Goal: Information Seeking & Learning: Compare options

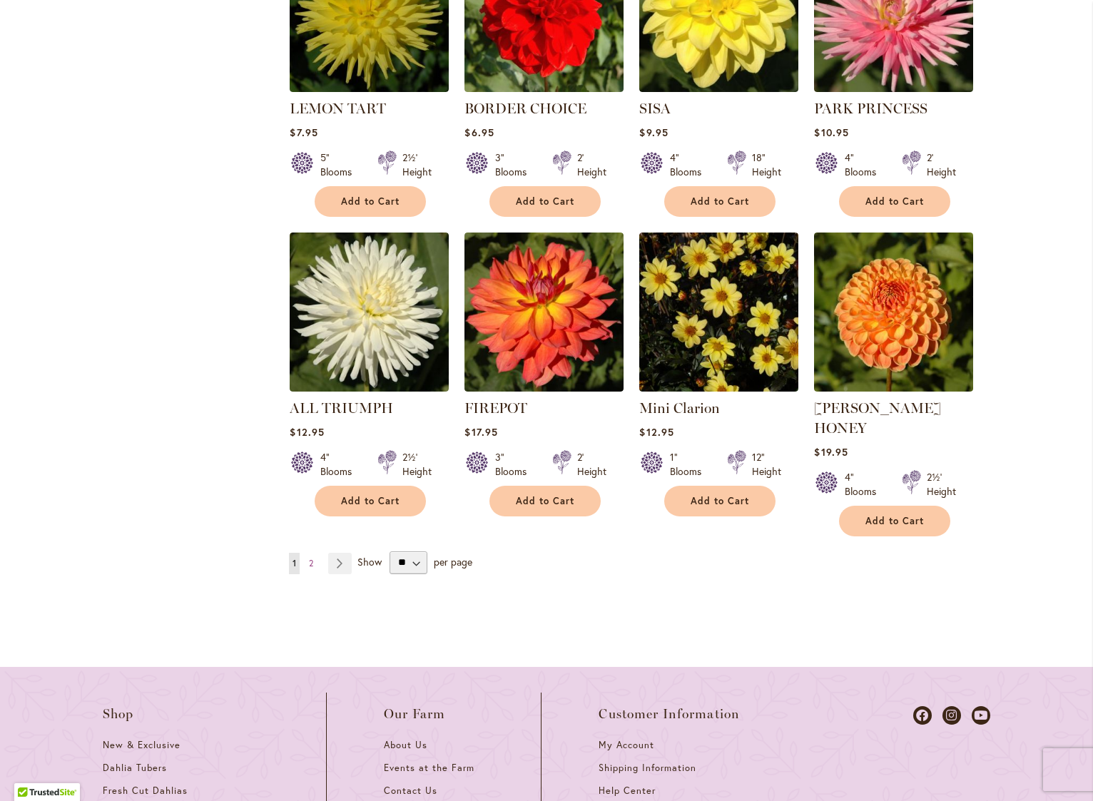
scroll to position [1288, 0]
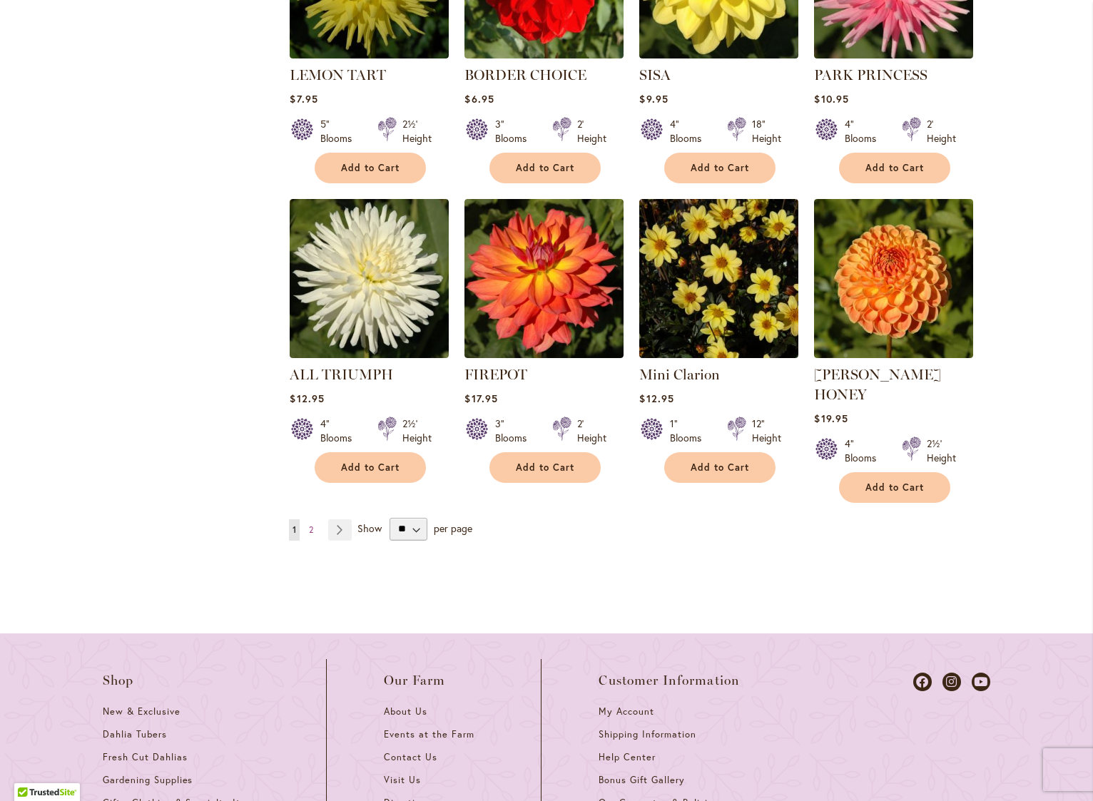
click at [315, 520] on ul "You're currently reading page 1 Page 2 Page Next" at bounding box center [323, 530] width 69 height 21
click at [309, 524] on span "2" at bounding box center [311, 529] width 4 height 11
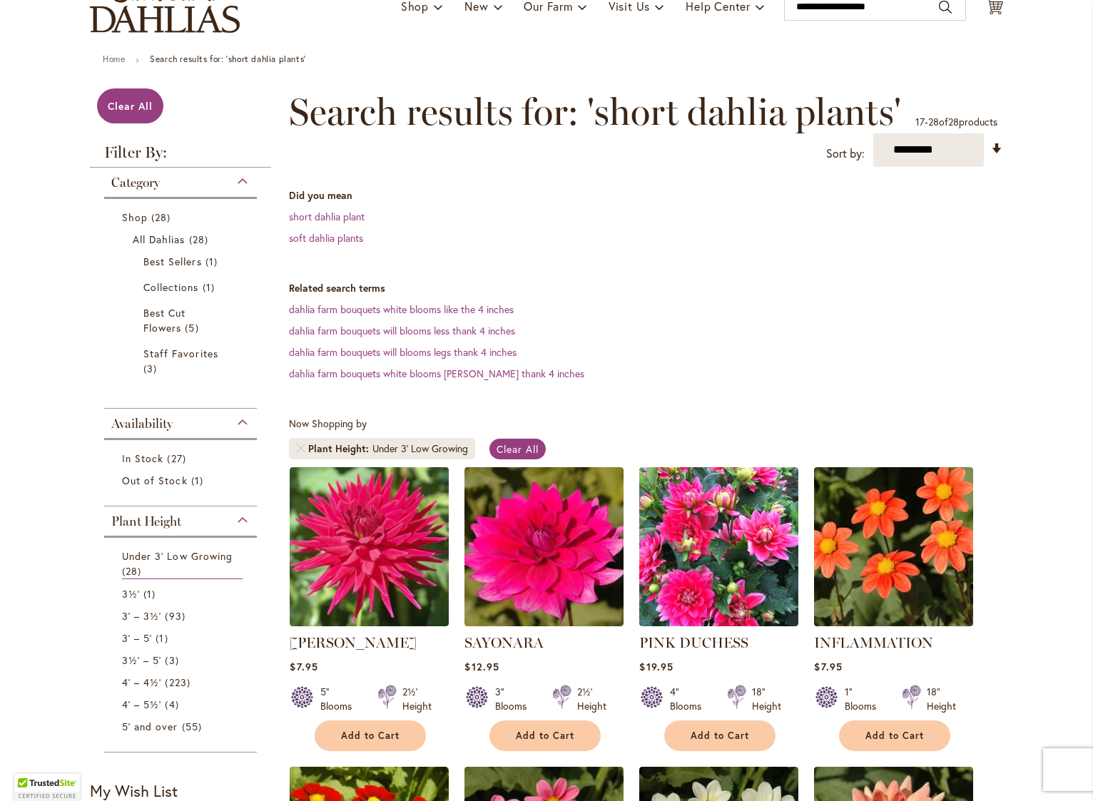
scroll to position [131, 0]
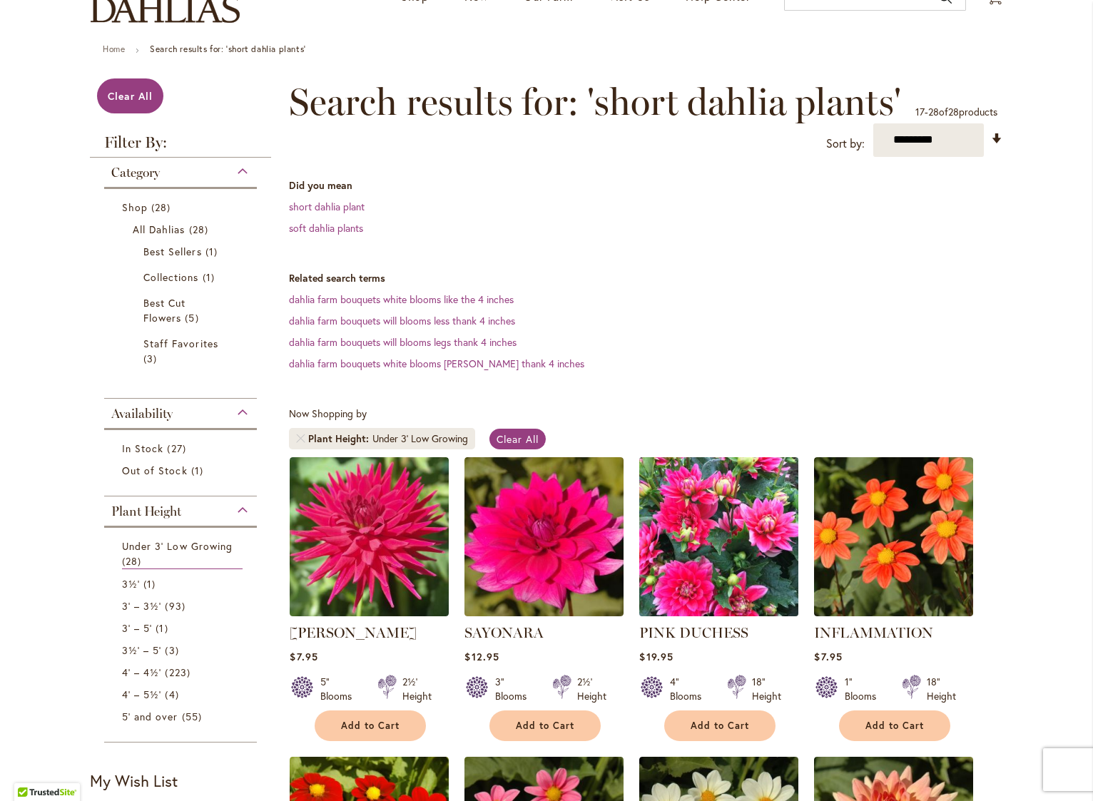
click at [741, 517] on img at bounding box center [719, 536] width 167 height 167
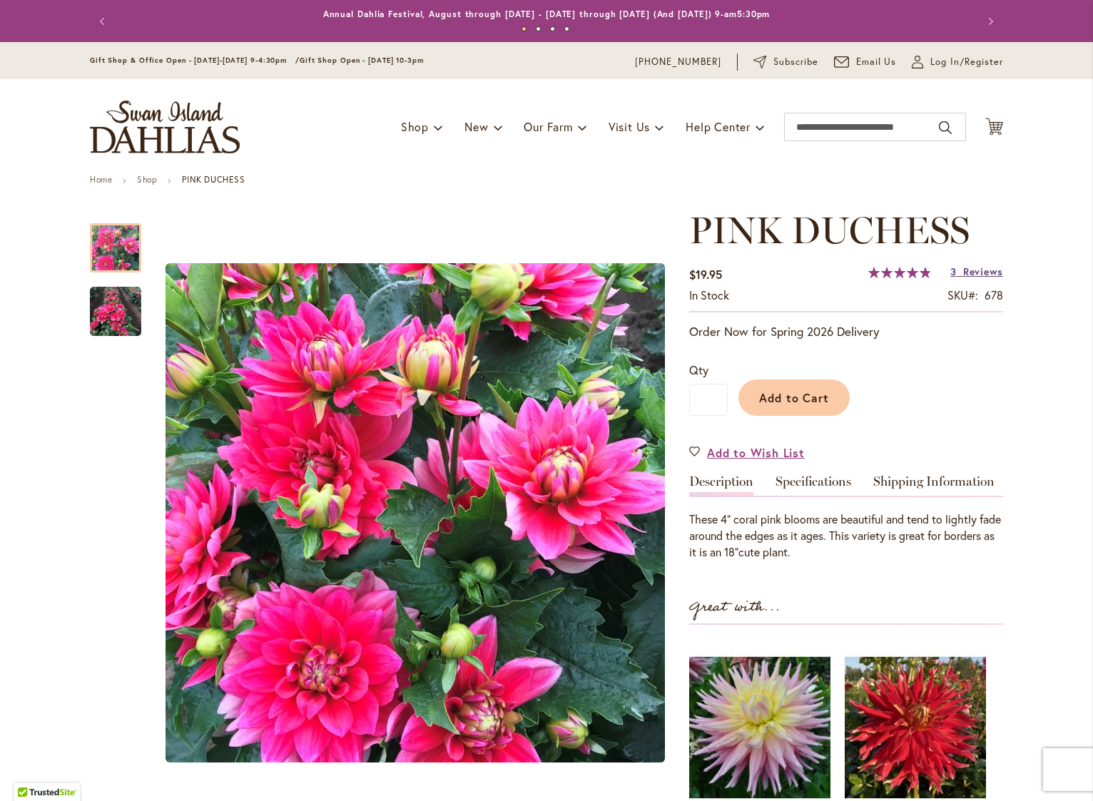
click at [978, 273] on span "Reviews" at bounding box center [983, 272] width 40 height 14
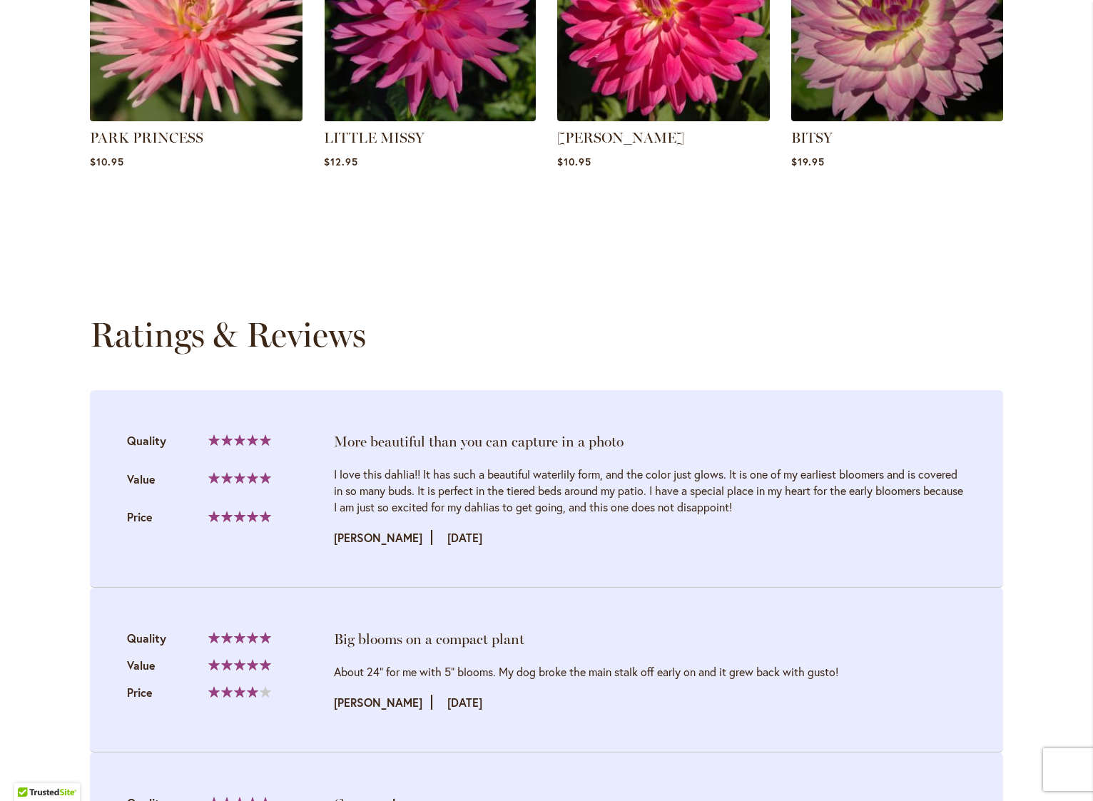
scroll to position [1429, 0]
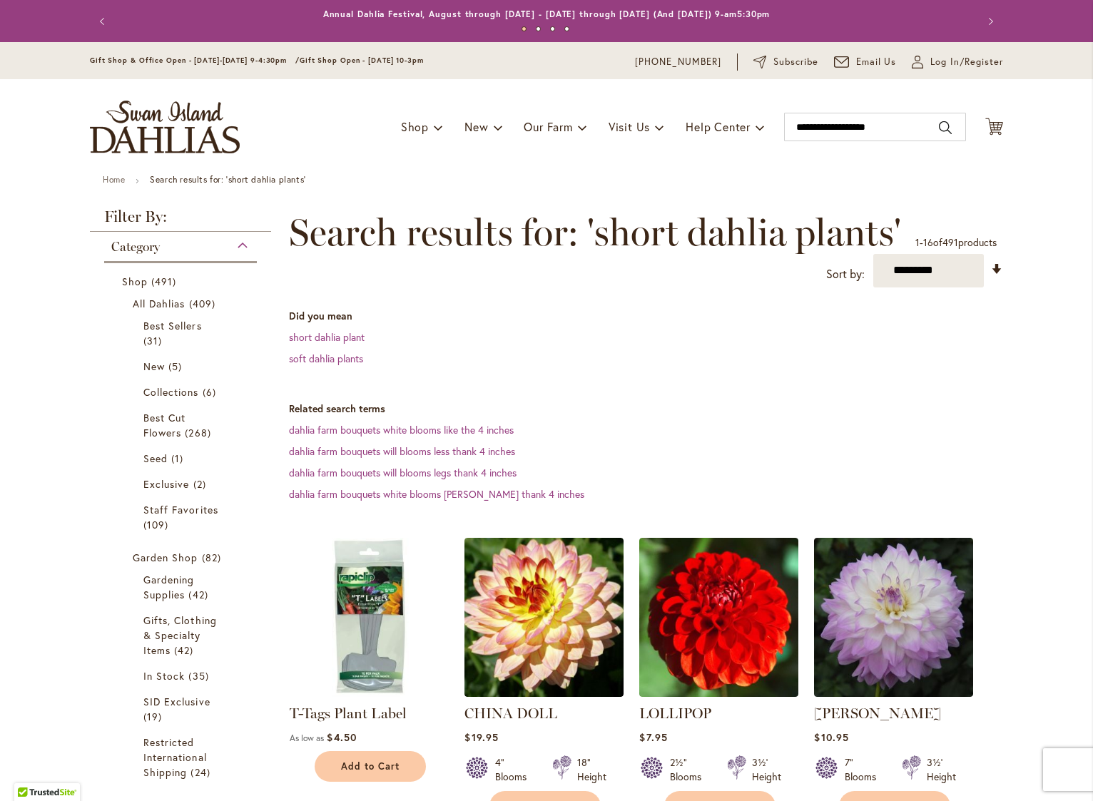
click at [331, 342] on link "short dahlia plant" at bounding box center [327, 337] width 76 height 14
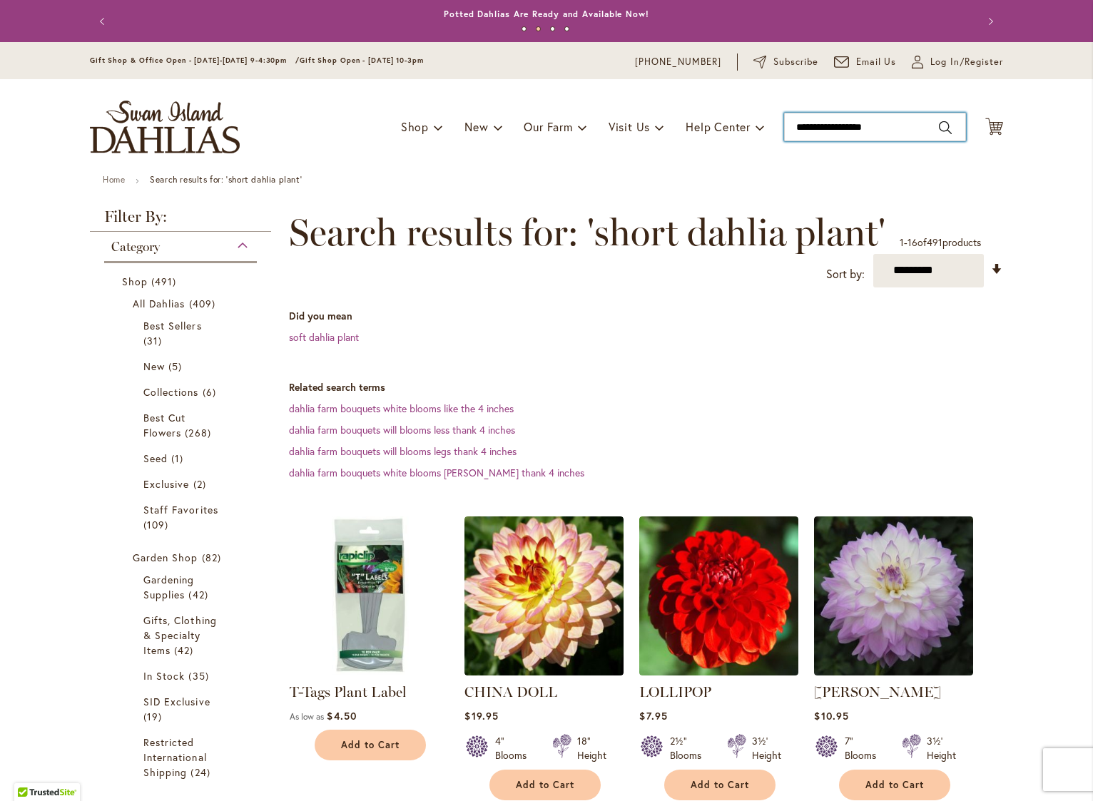
type input "**********"
click at [896, 129] on input "**********" at bounding box center [875, 127] width 182 height 29
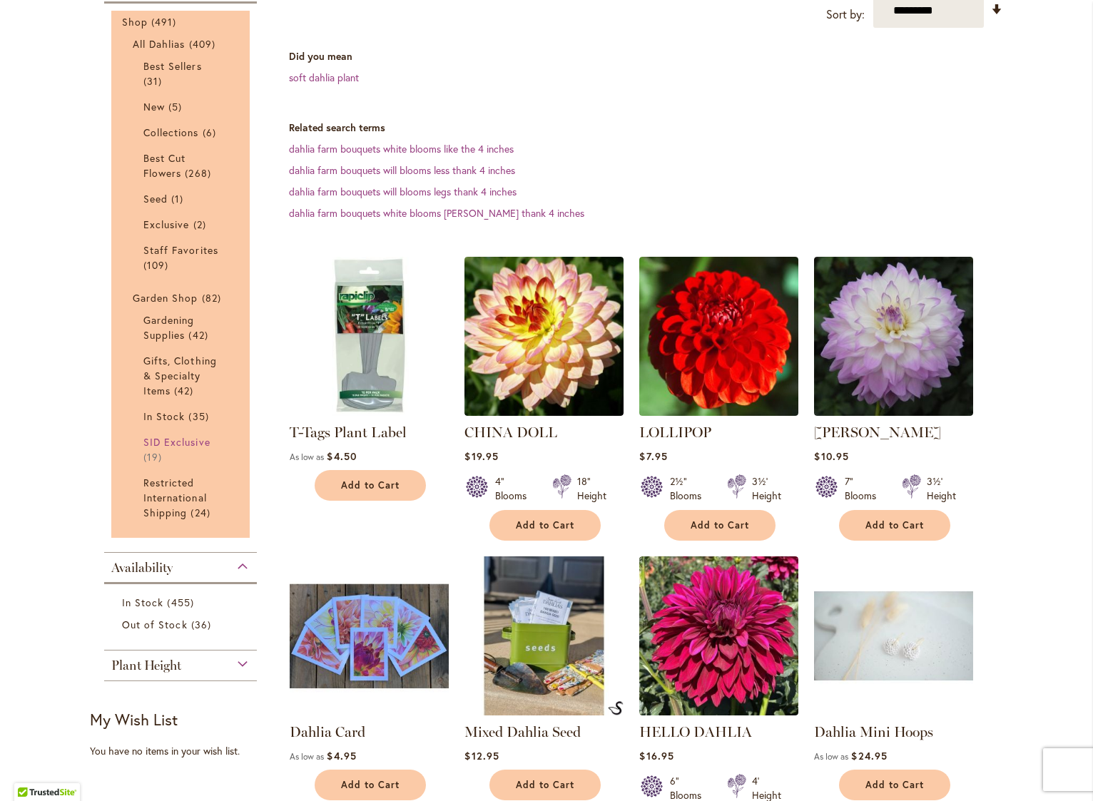
scroll to position [305, 0]
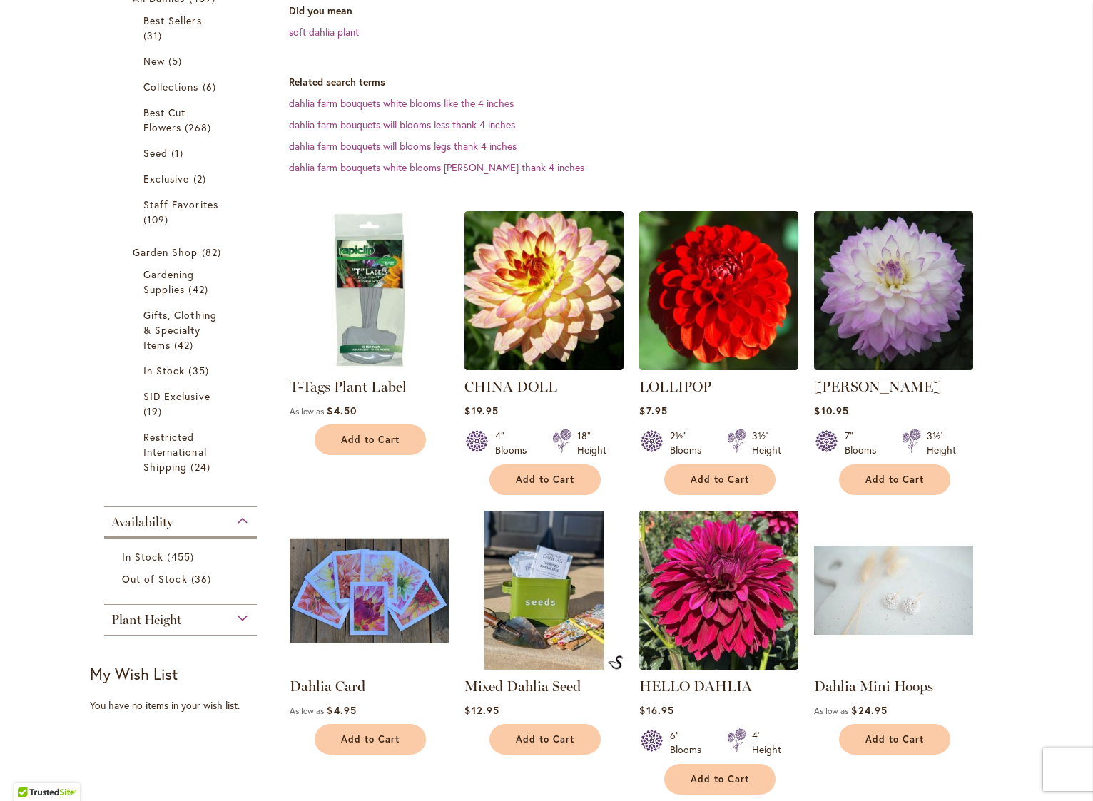
click at [236, 617] on div "Plant Height" at bounding box center [180, 616] width 153 height 23
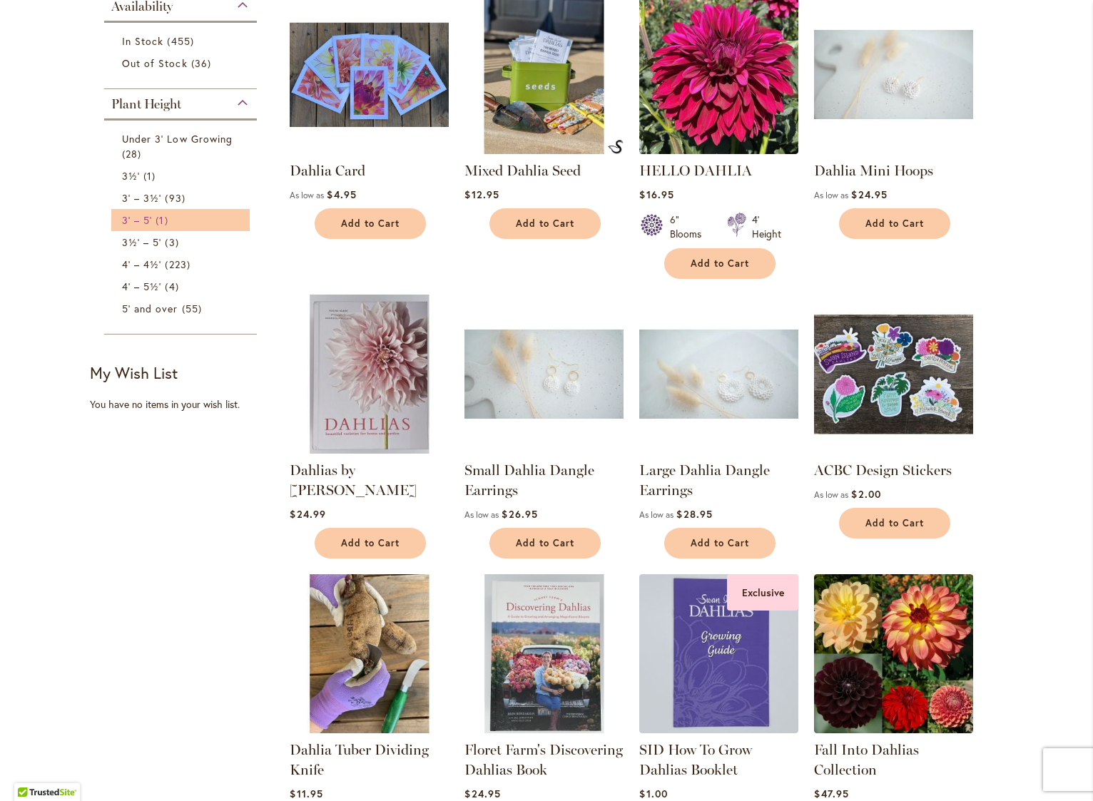
scroll to position [820, 0]
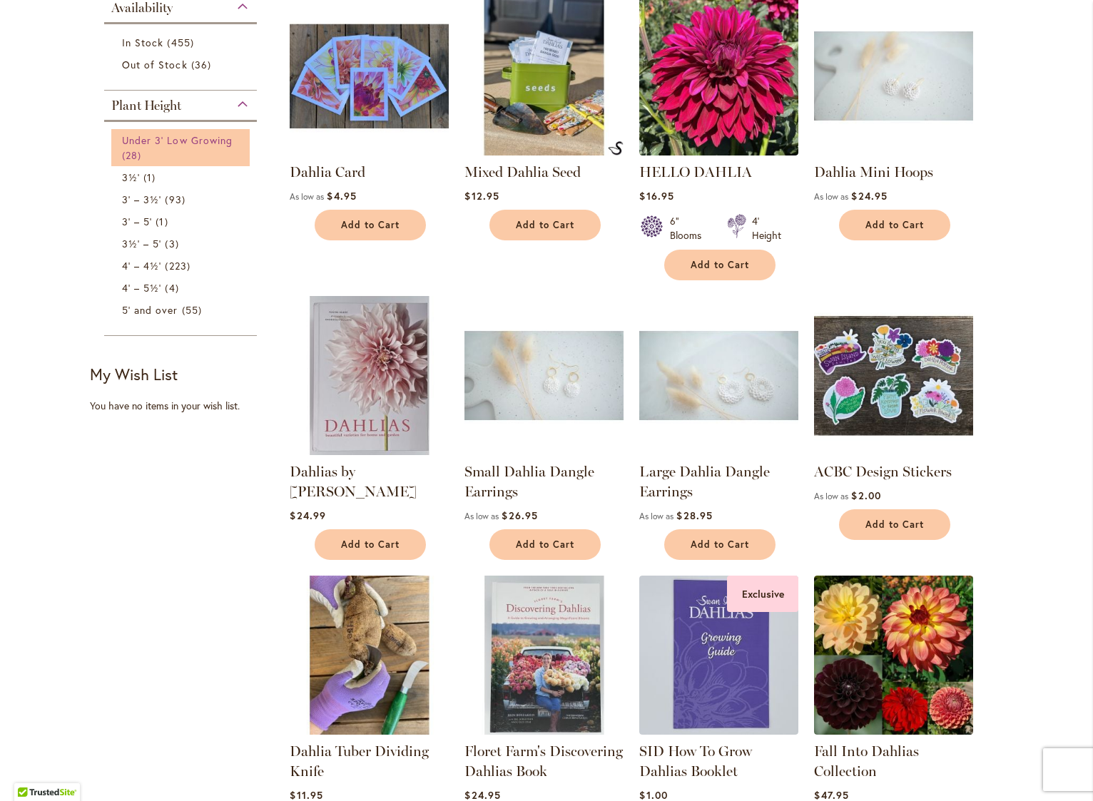
click at [122, 139] on span "Under 3' Low Growing" at bounding box center [177, 140] width 111 height 14
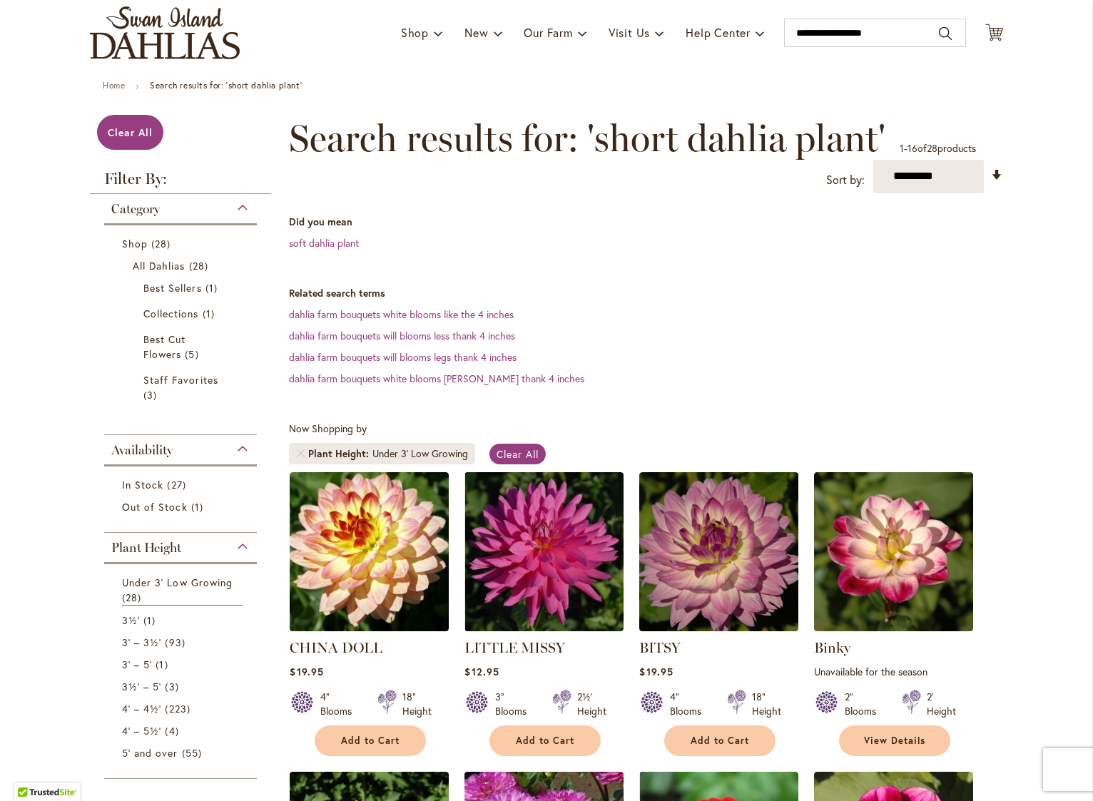
scroll to position [108, 0]
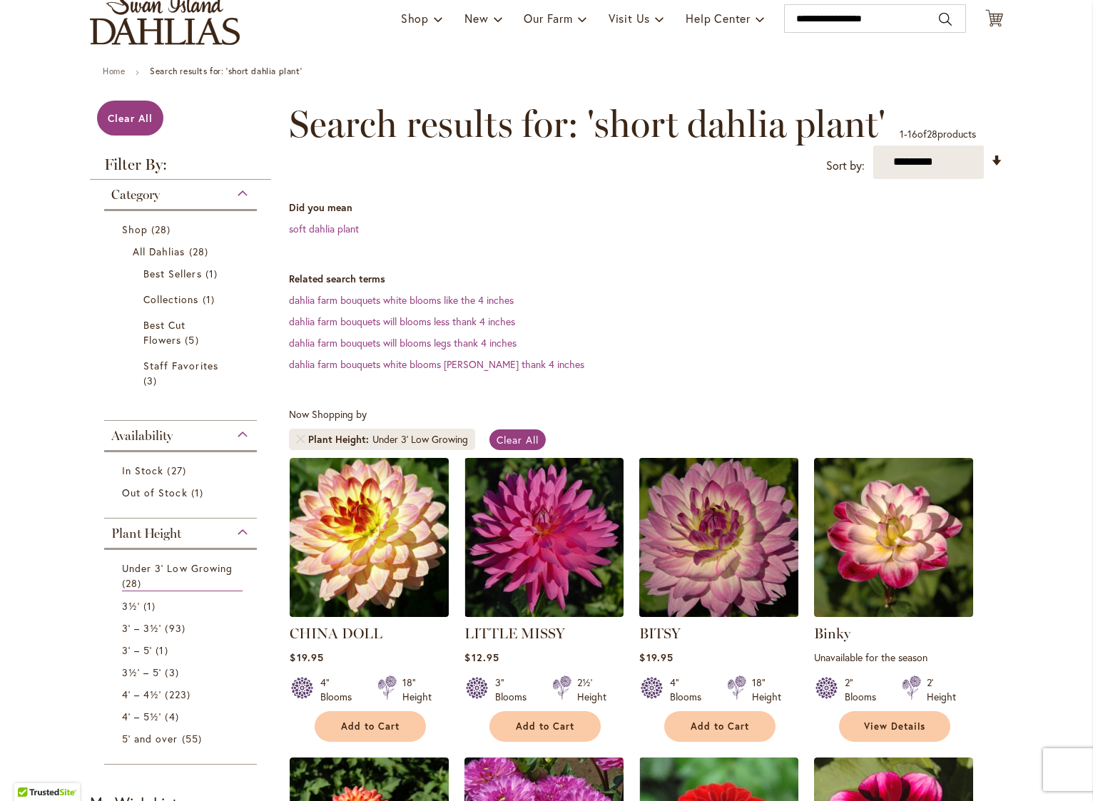
click at [691, 520] on img at bounding box center [719, 537] width 167 height 167
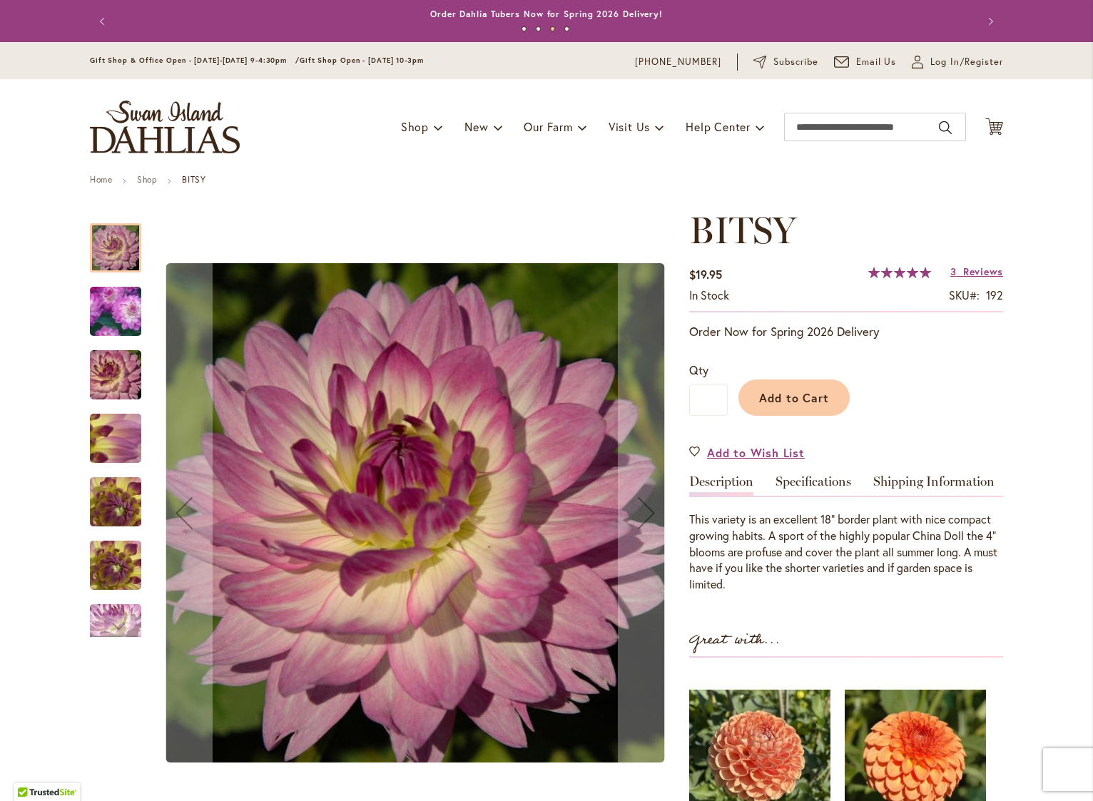
click at [95, 571] on img "BITSY" at bounding box center [115, 565] width 103 height 77
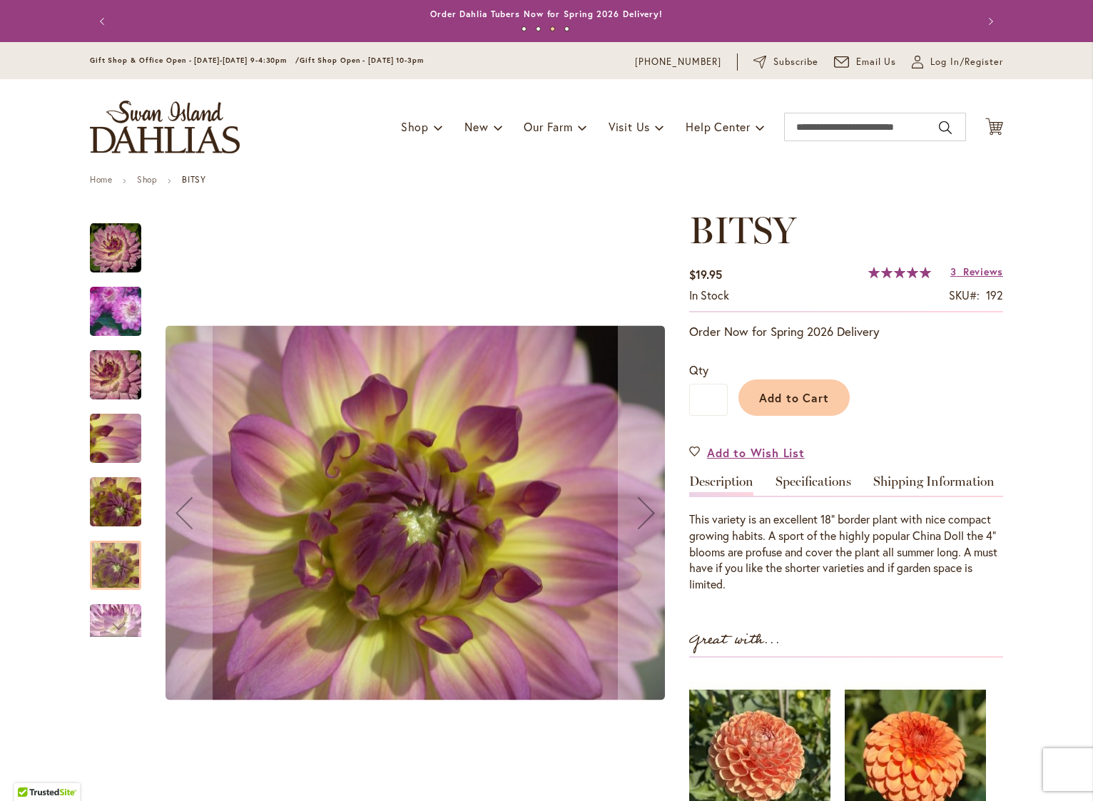
click at [96, 518] on img "BITSY" at bounding box center [115, 502] width 103 height 77
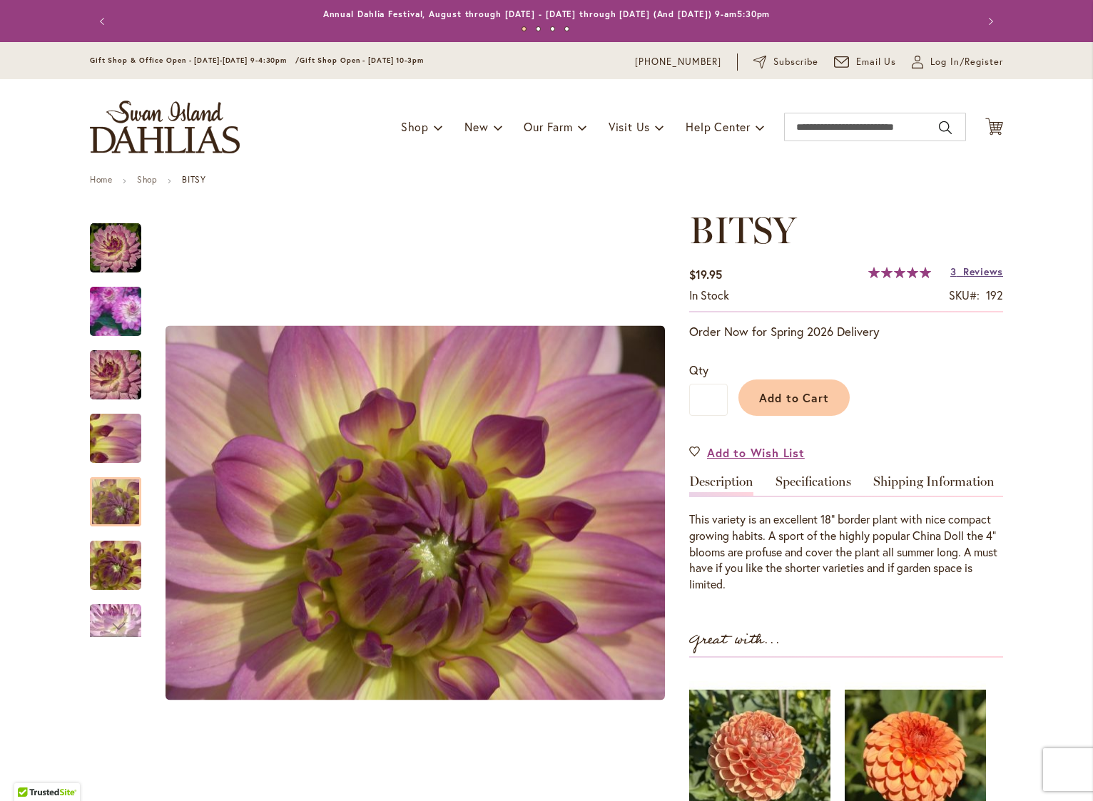
click at [971, 270] on span "Reviews" at bounding box center [983, 272] width 40 height 14
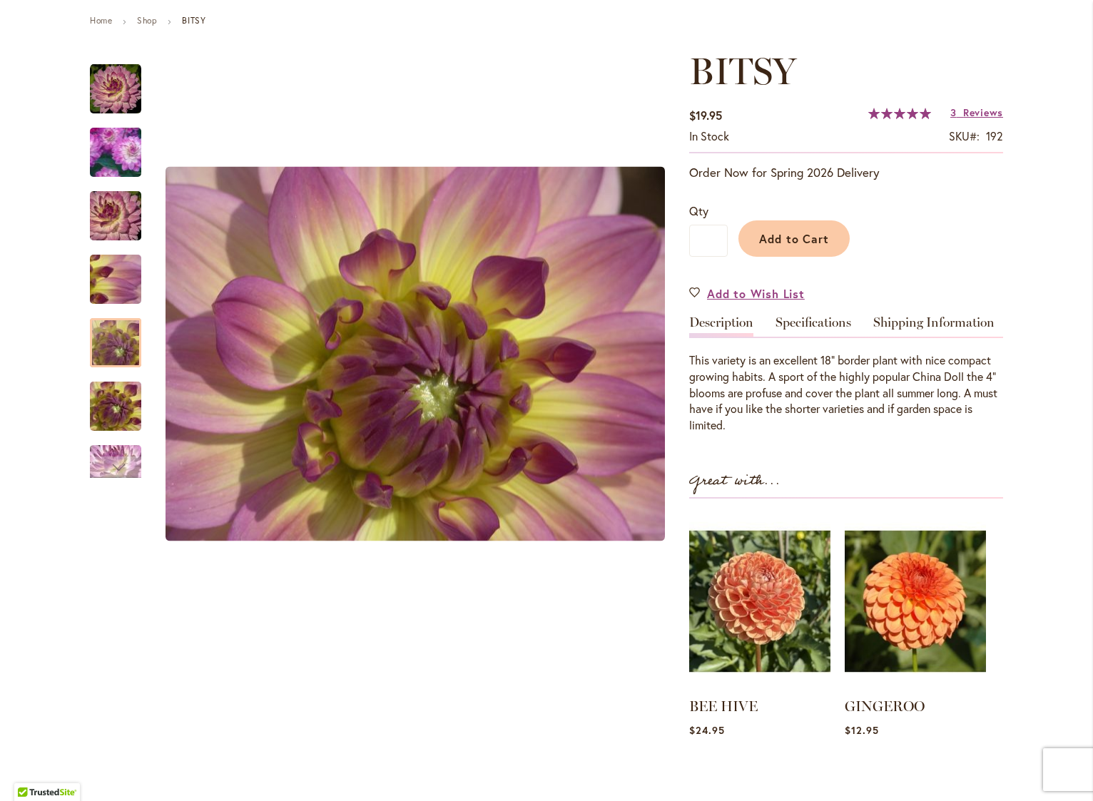
scroll to position [157, 0]
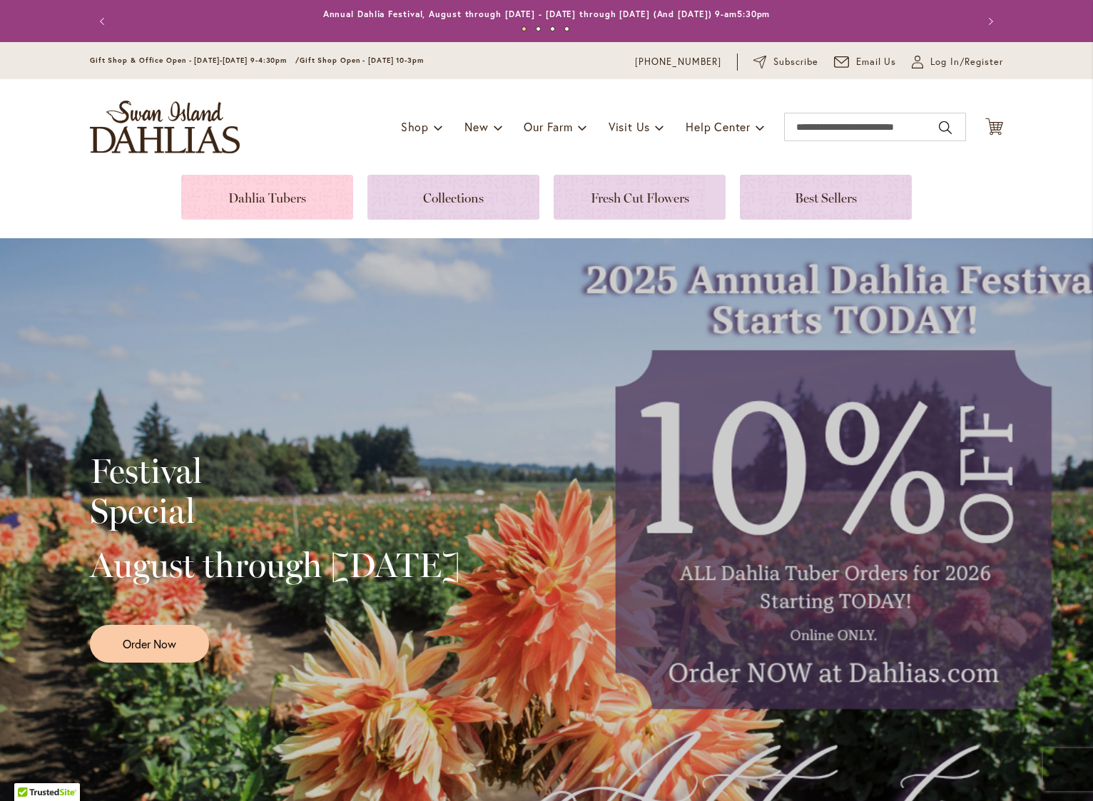
click at [232, 193] on link at bounding box center [267, 197] width 172 height 45
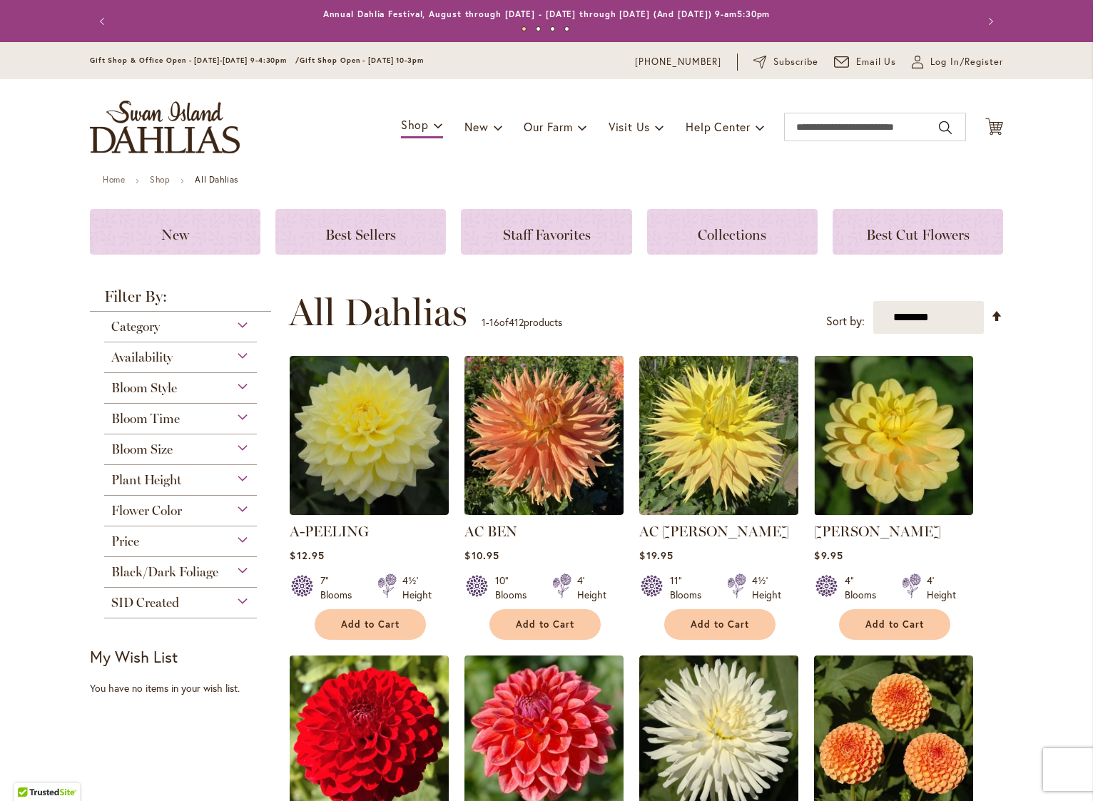
click at [142, 477] on span "Plant Height" at bounding box center [146, 480] width 70 height 16
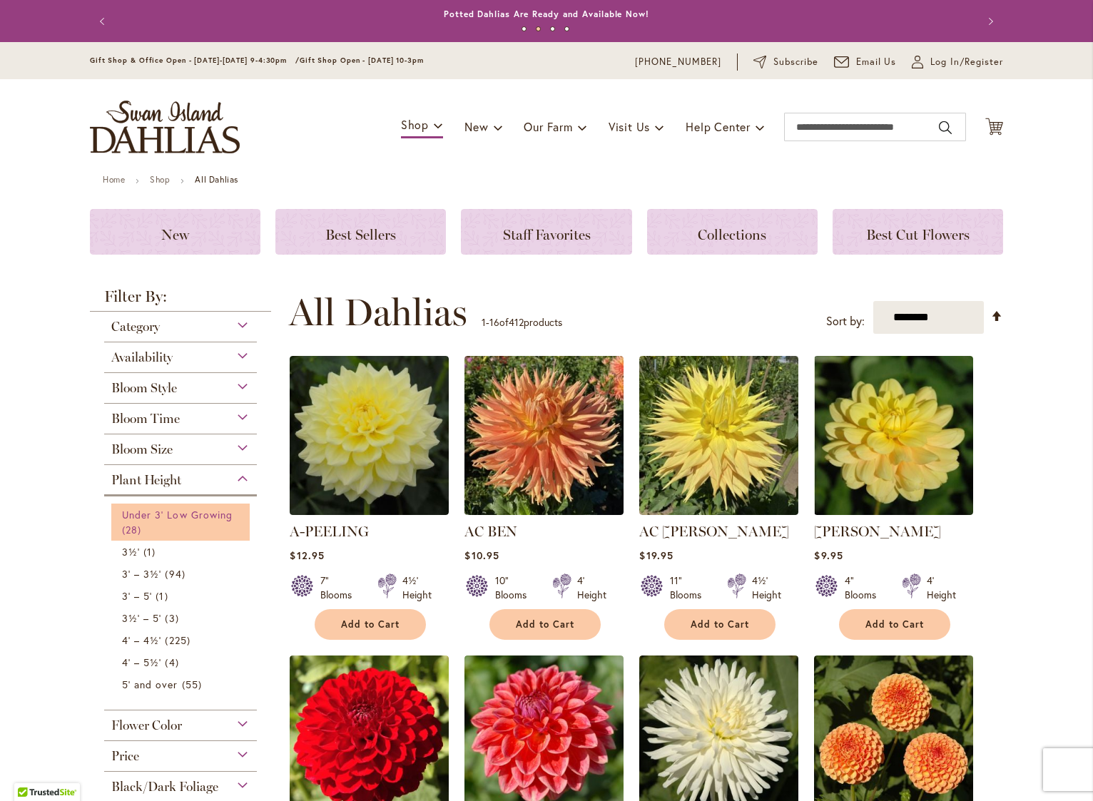
click at [176, 517] on span "Under 3' Low Growing" at bounding box center [177, 515] width 111 height 14
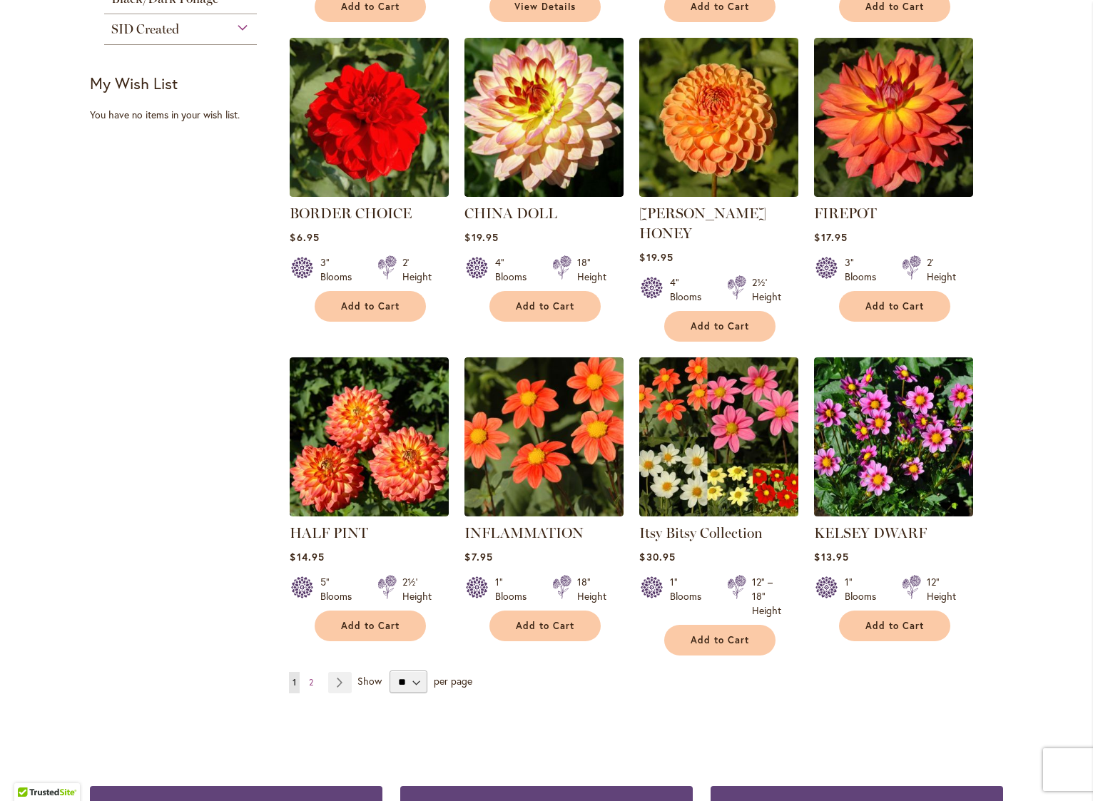
scroll to position [926, 0]
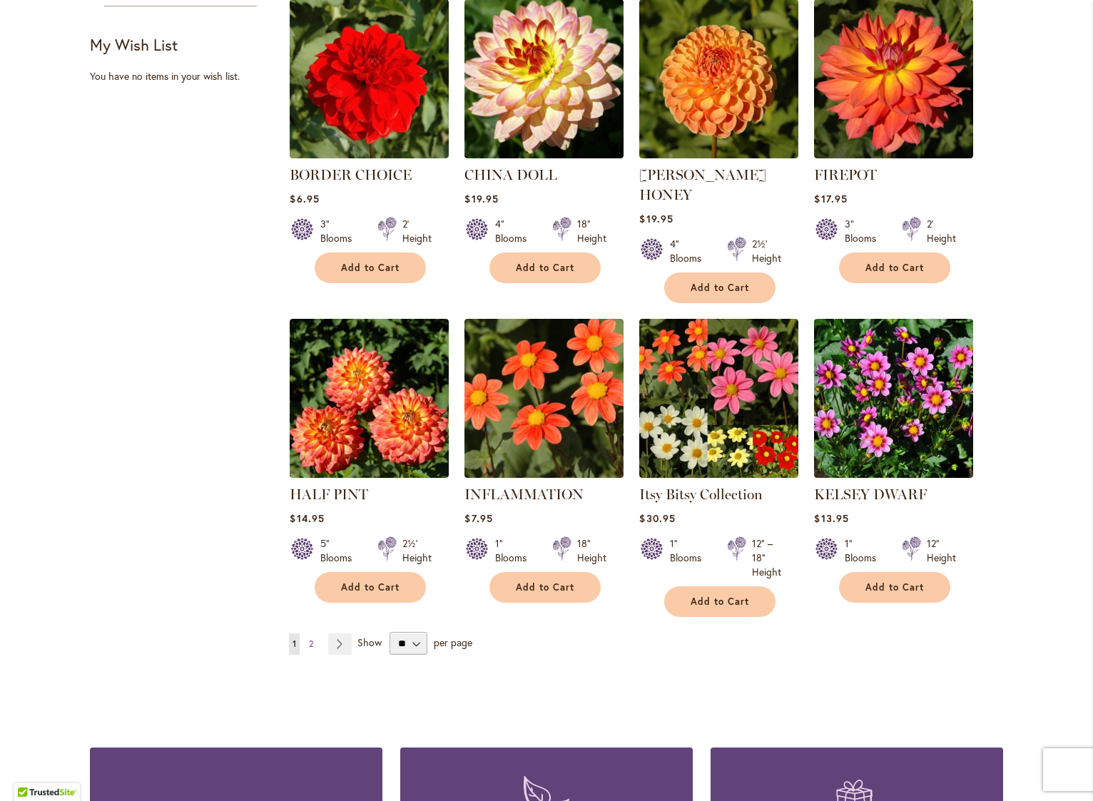
click at [309, 639] on span "2" at bounding box center [311, 644] width 4 height 11
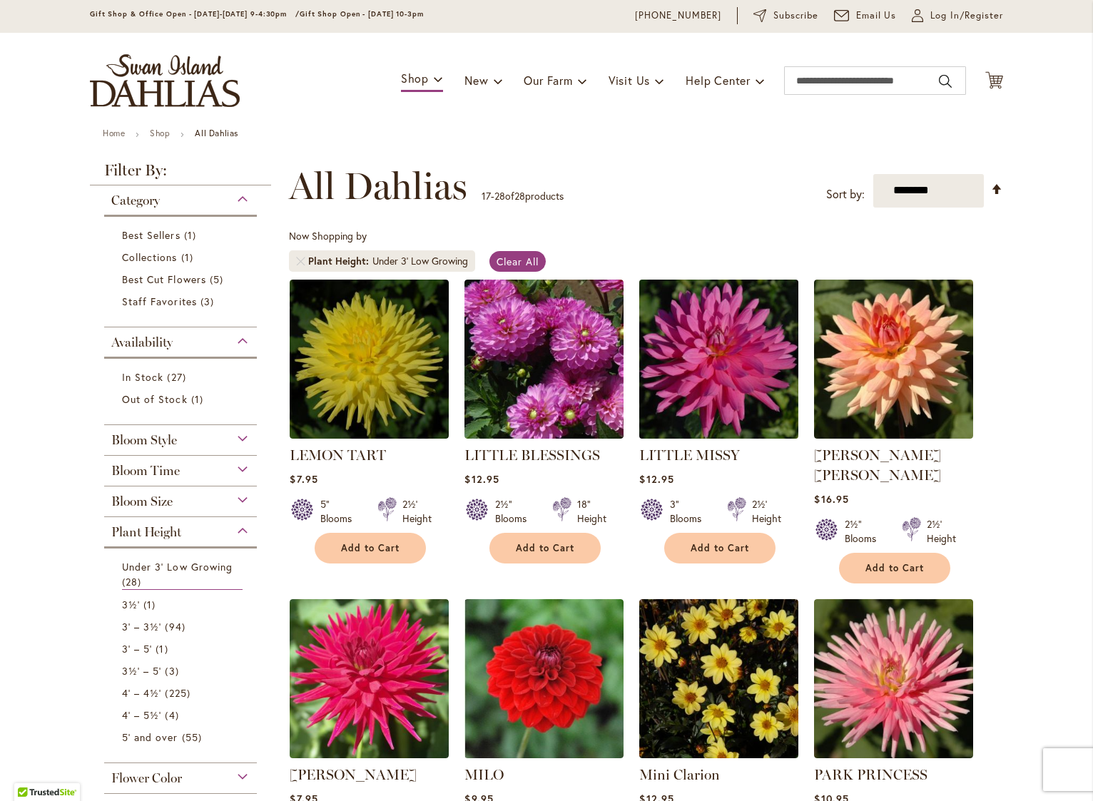
scroll to position [78, 0]
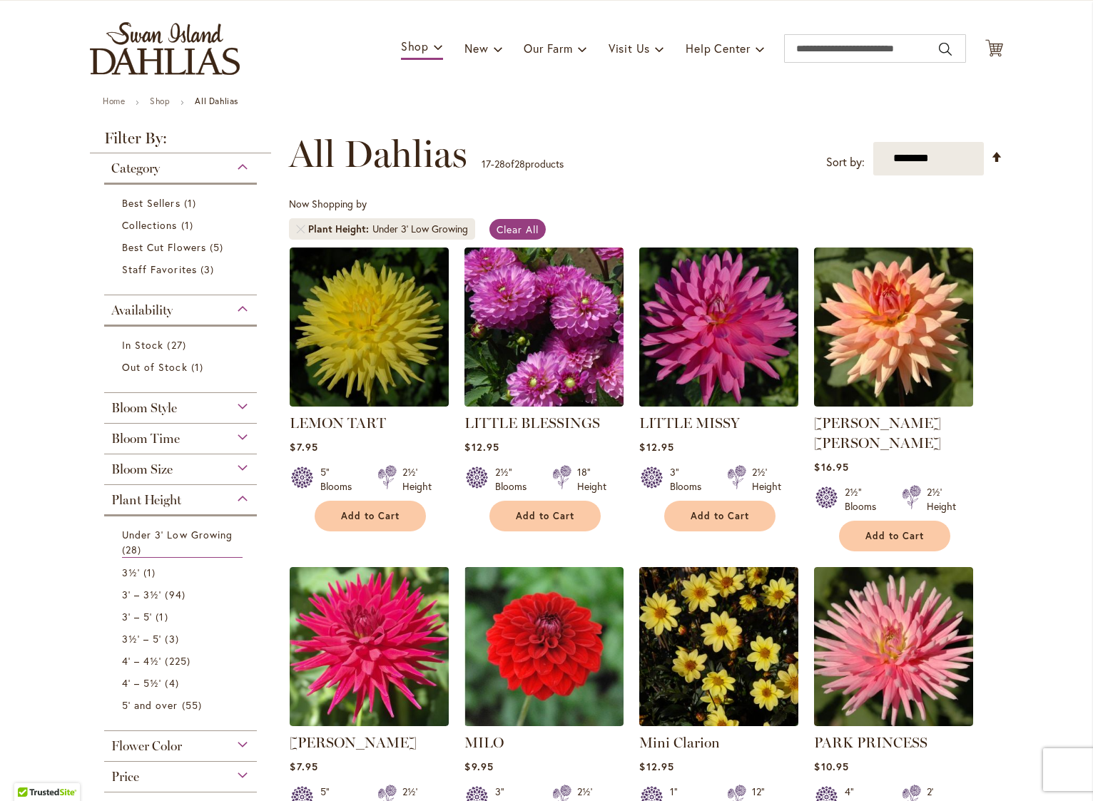
click at [709, 379] on img at bounding box center [719, 326] width 167 height 167
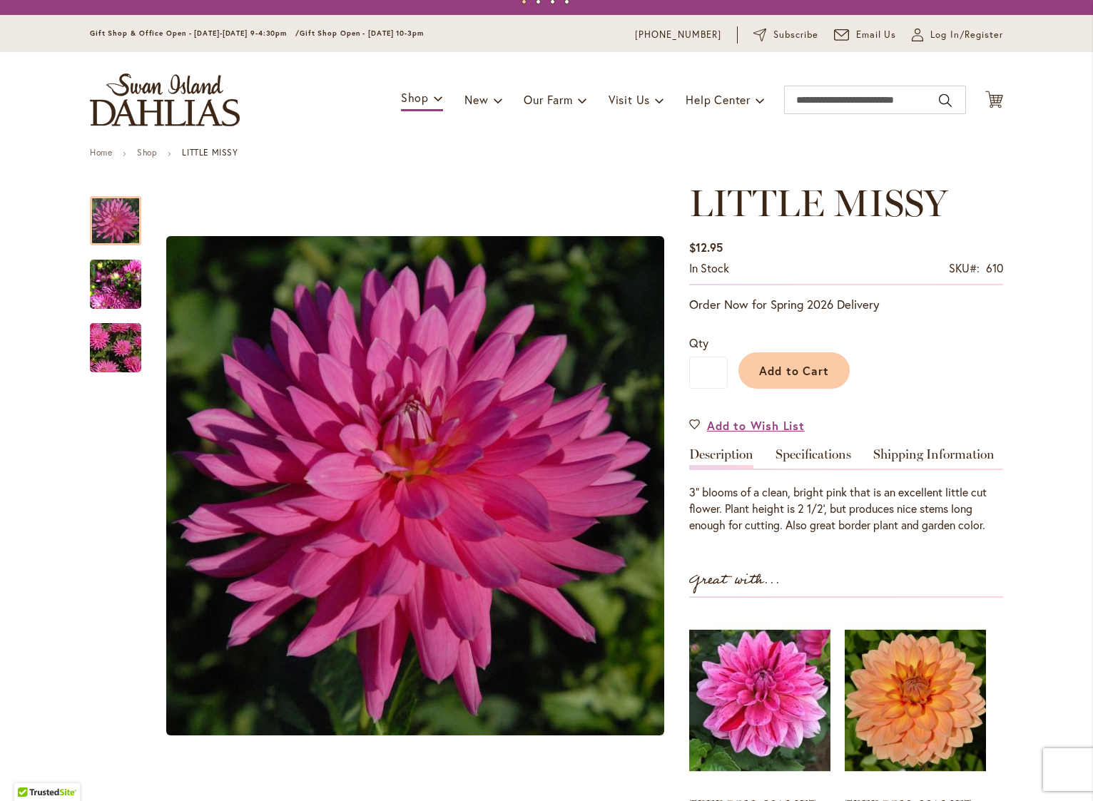
scroll to position [30, 0]
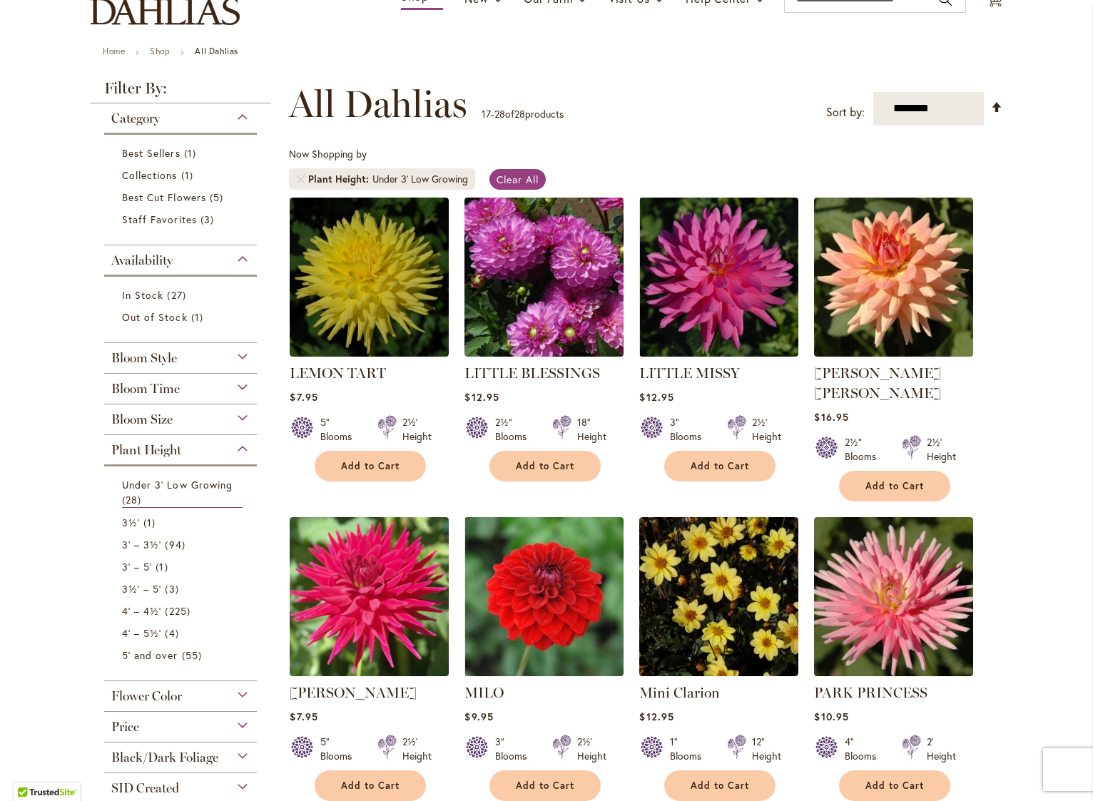
scroll to position [134, 0]
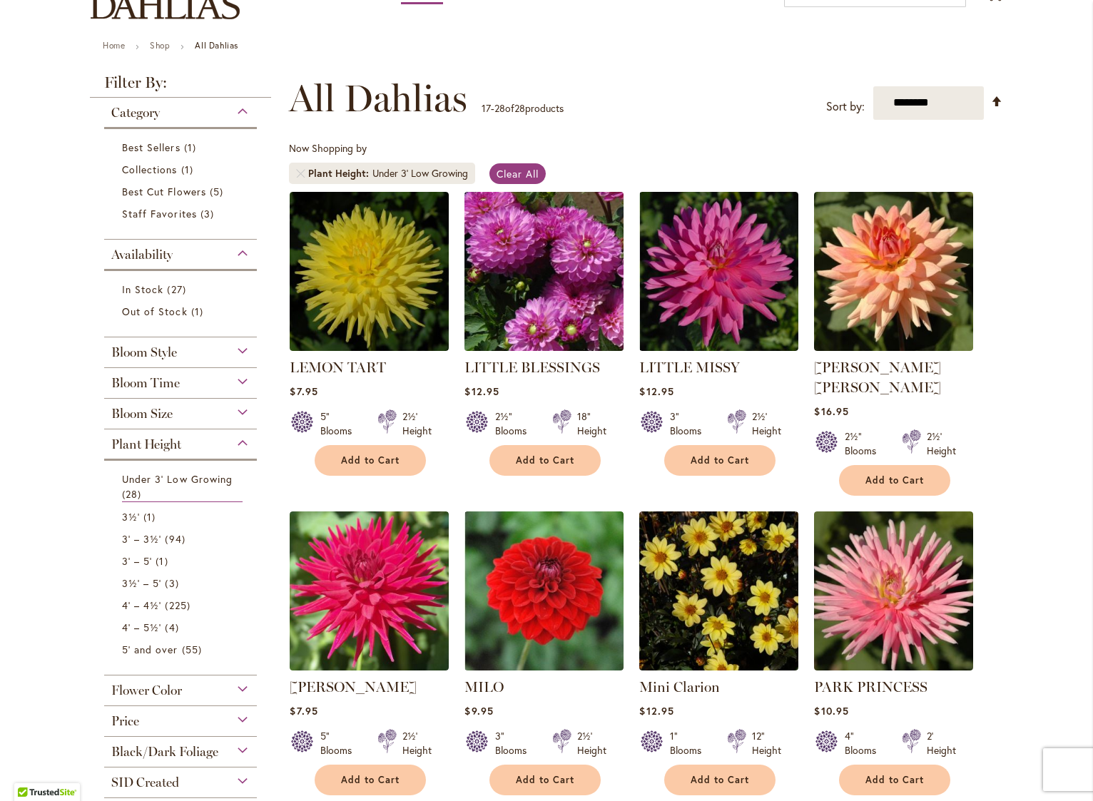
click at [519, 301] on img at bounding box center [544, 271] width 167 height 167
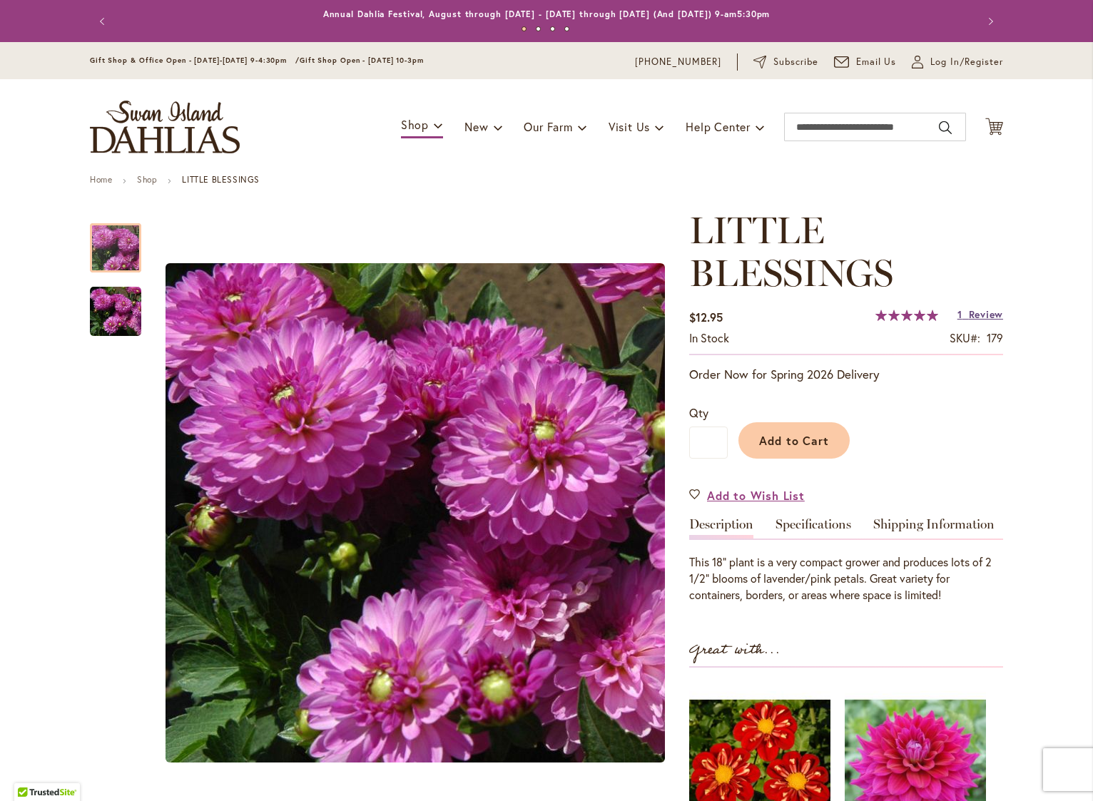
click at [979, 315] on span "Review" at bounding box center [986, 315] width 34 height 14
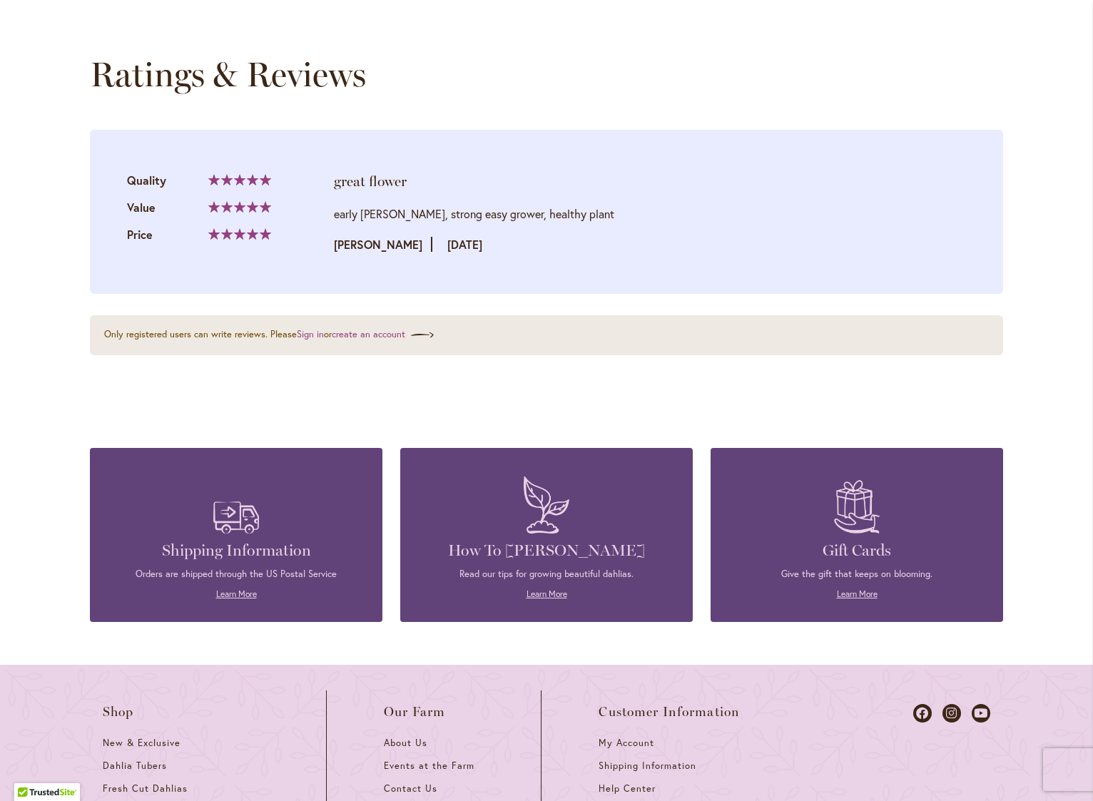
scroll to position [1452, 0]
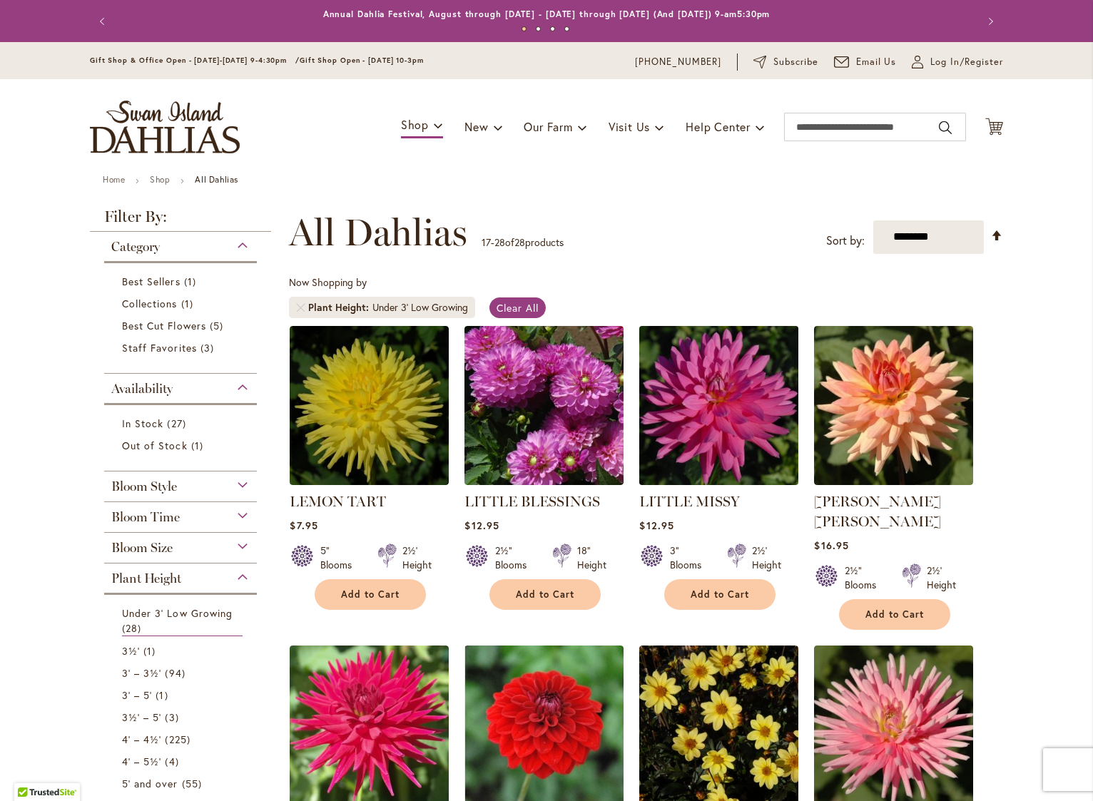
click at [721, 362] on img at bounding box center [719, 405] width 167 height 167
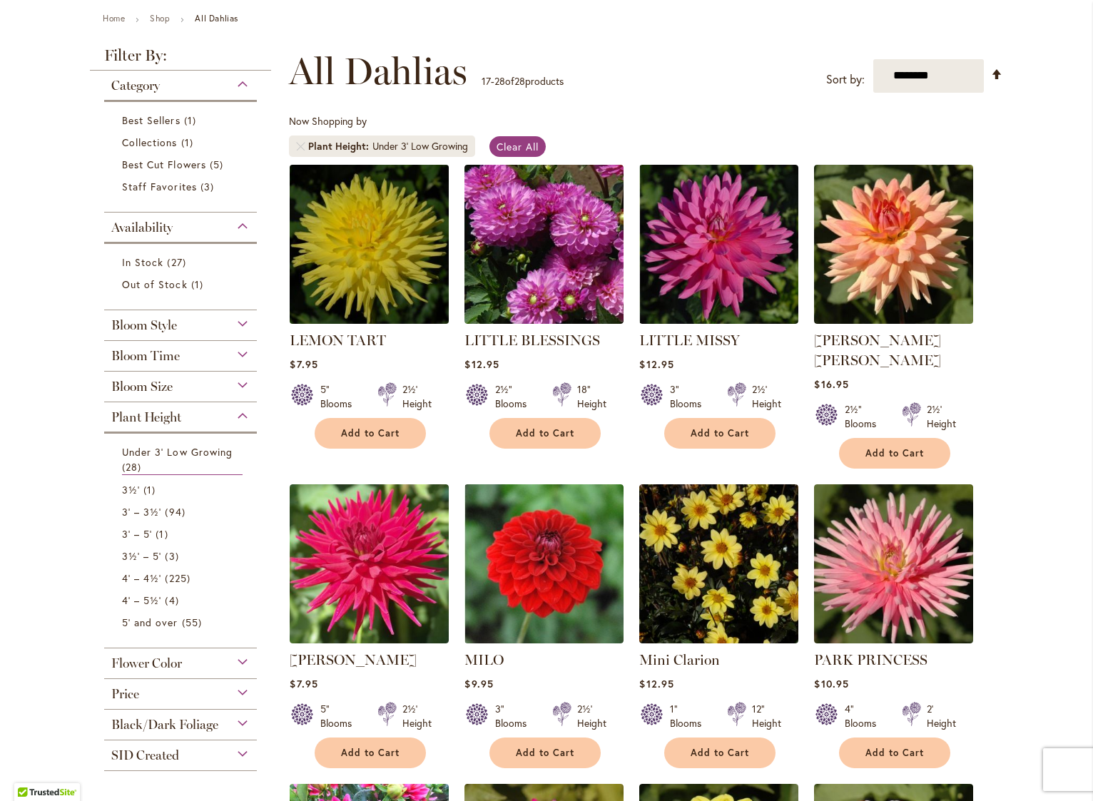
scroll to position [192, 0]
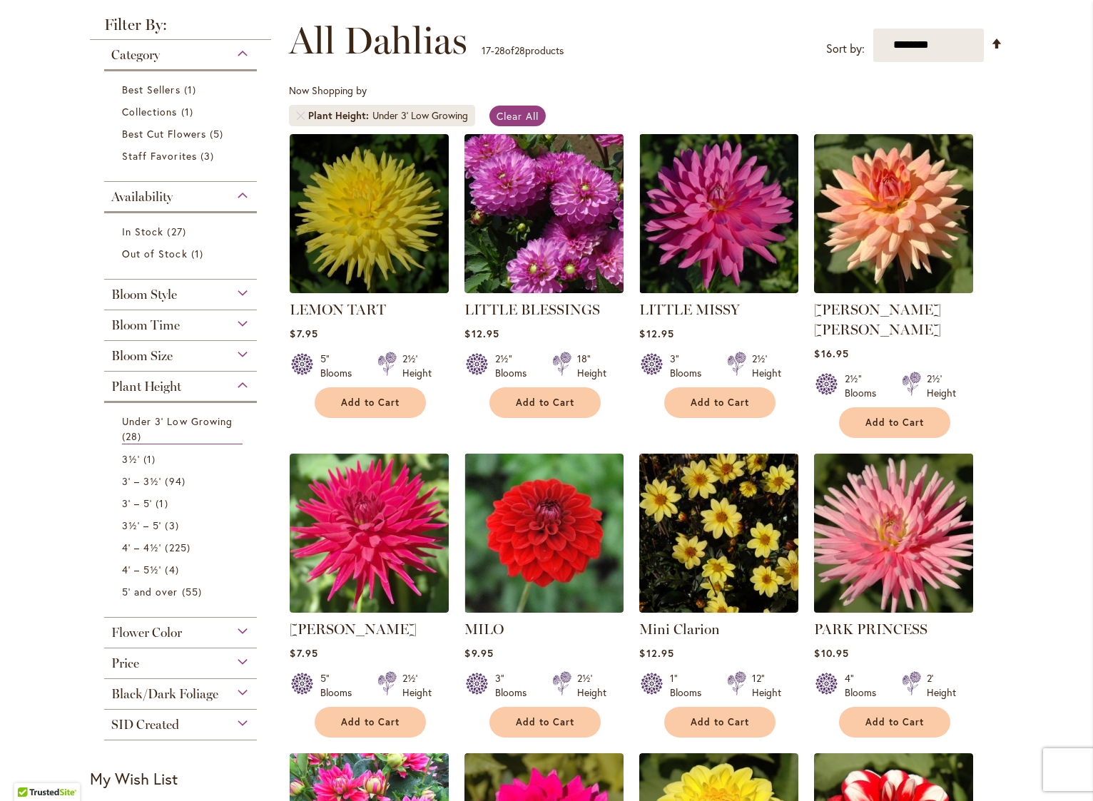
click at [867, 527] on img at bounding box center [894, 533] width 167 height 167
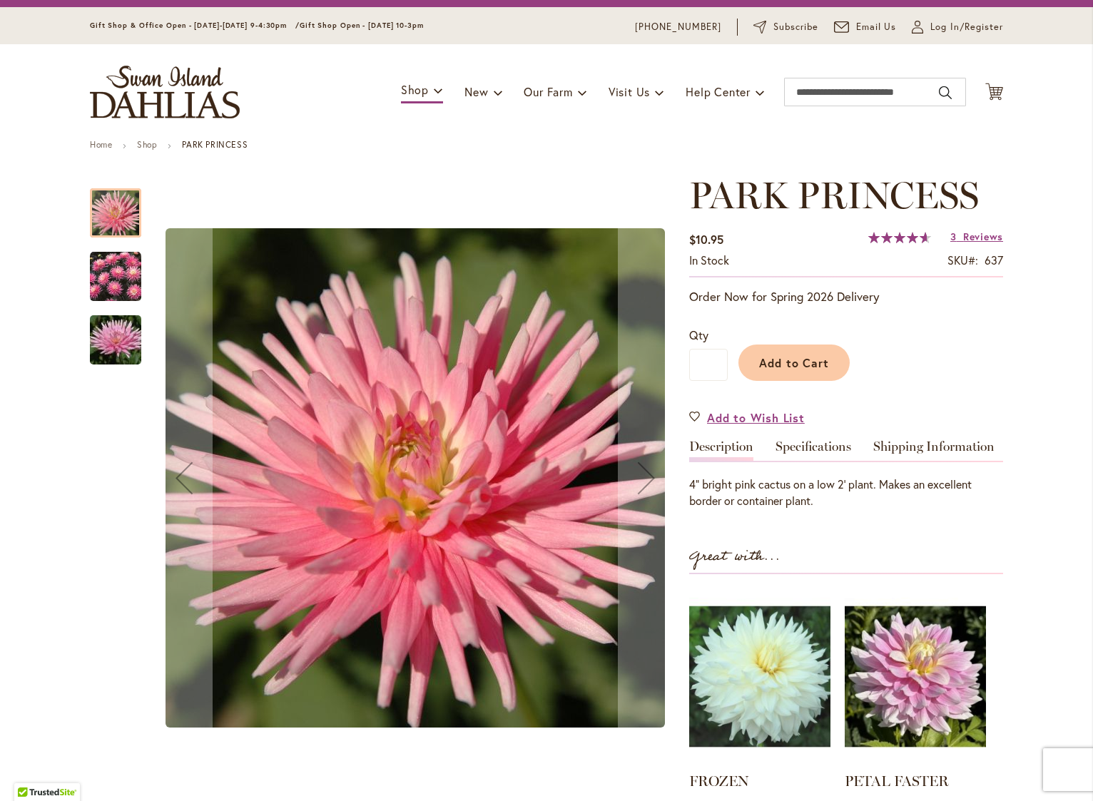
scroll to position [54, 0]
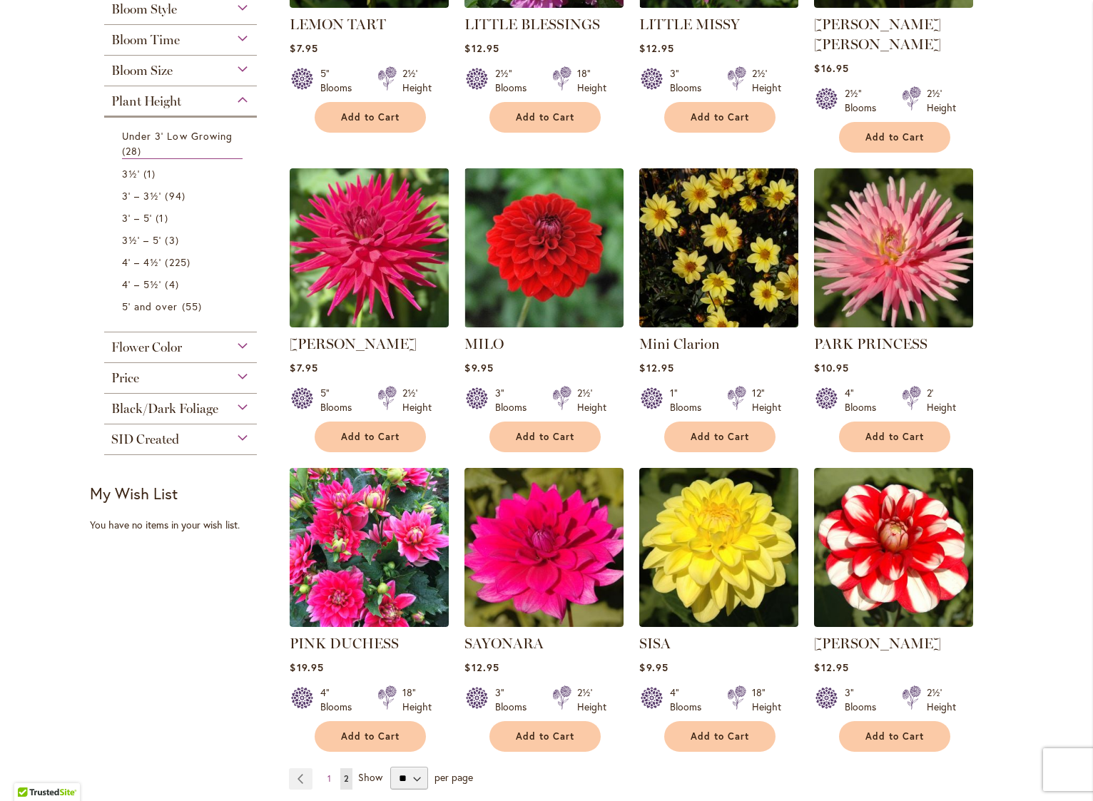
scroll to position [480, 0]
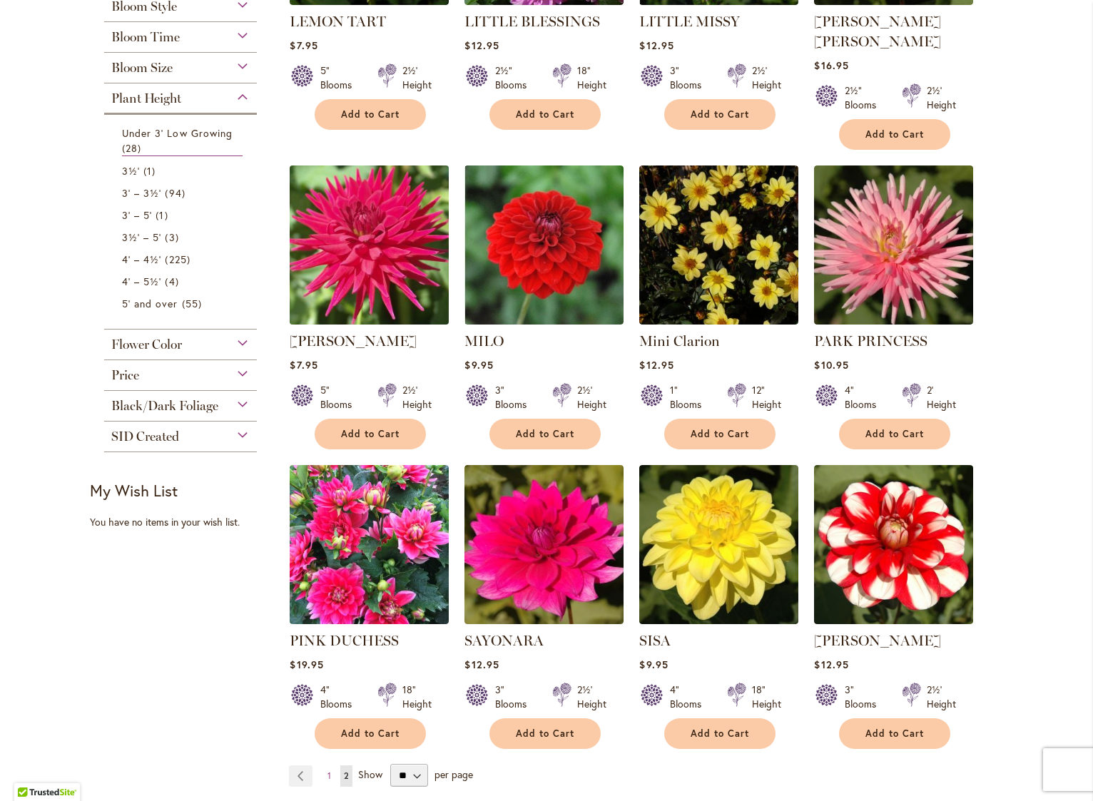
click at [379, 224] on img at bounding box center [369, 244] width 167 height 167
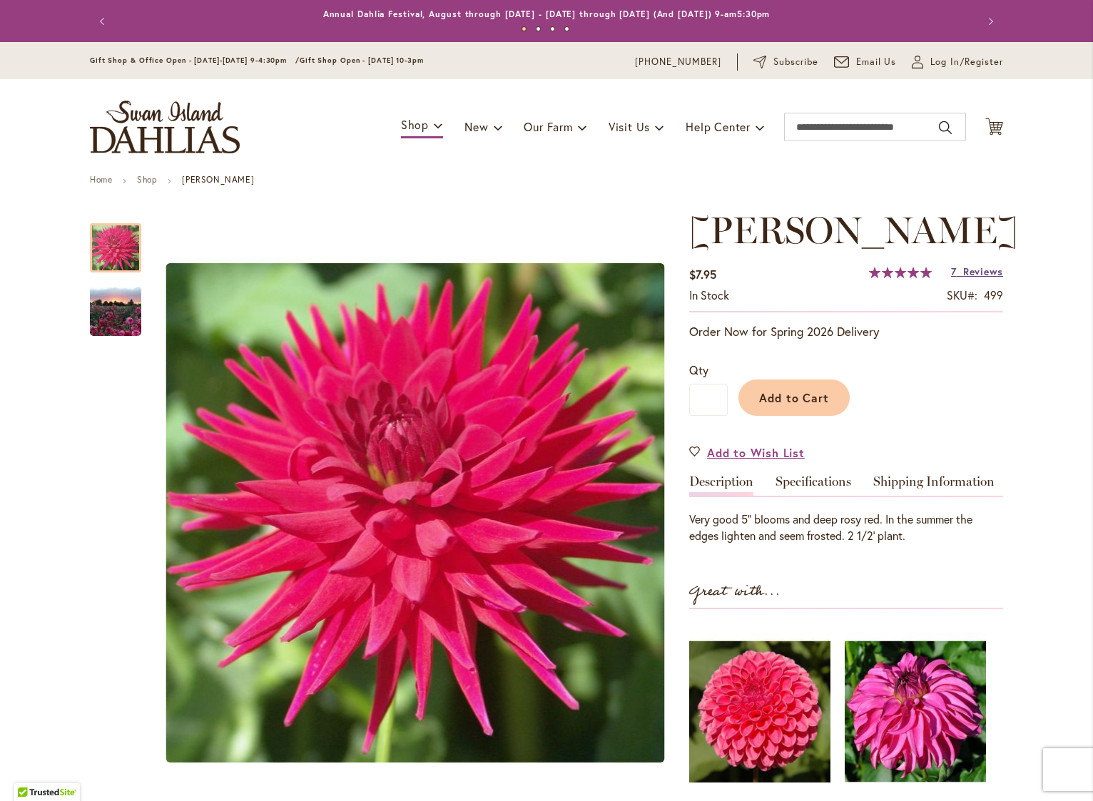
click at [971, 278] on span "Reviews" at bounding box center [983, 272] width 40 height 14
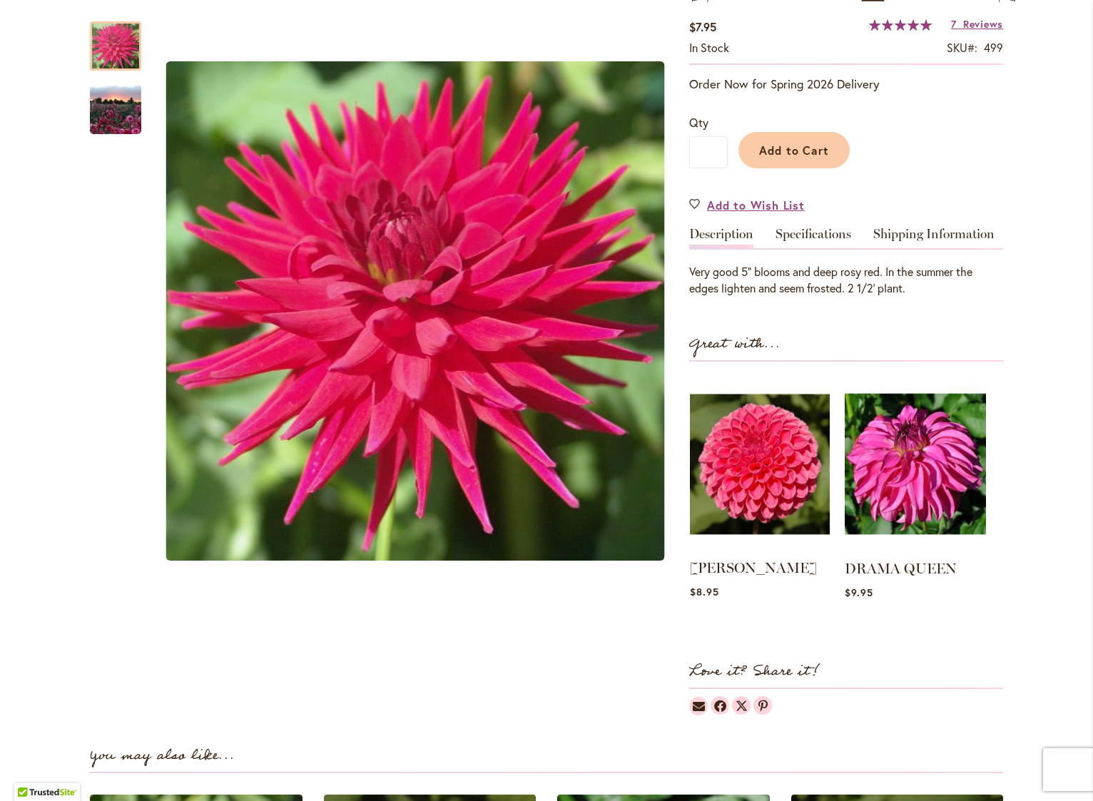
scroll to position [248, 0]
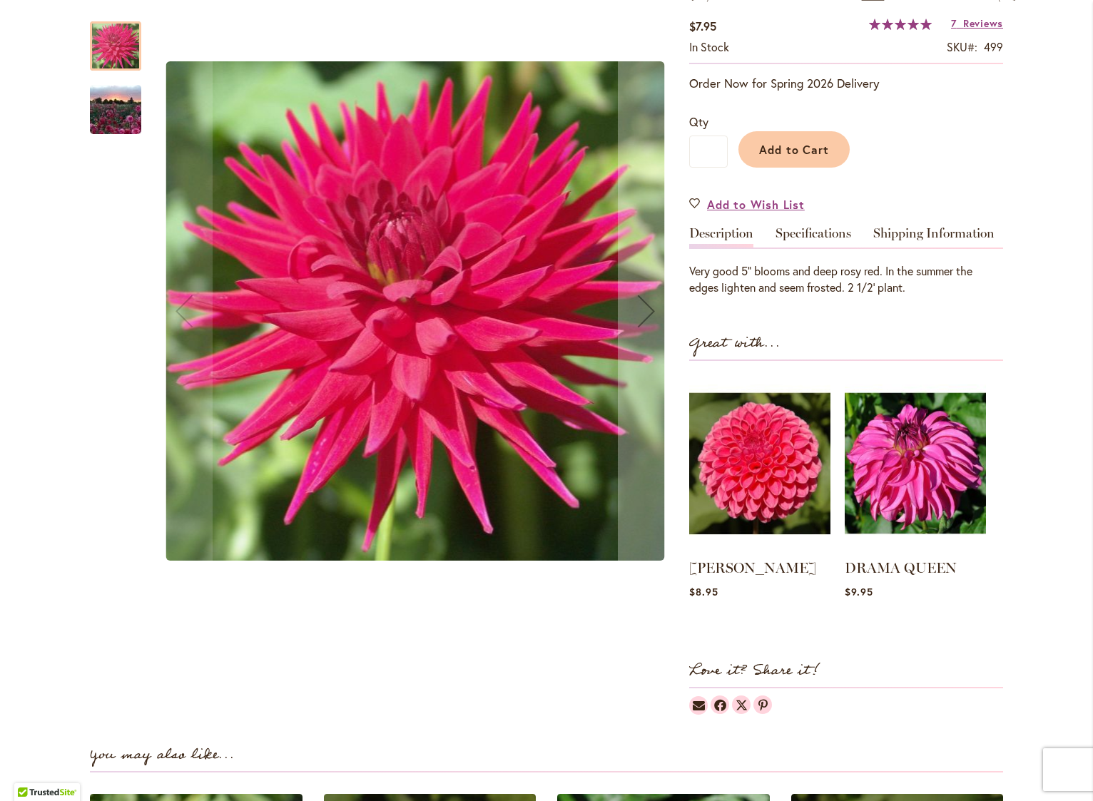
click at [118, 111] on img "MATILDA HUSTON" at bounding box center [115, 109] width 103 height 77
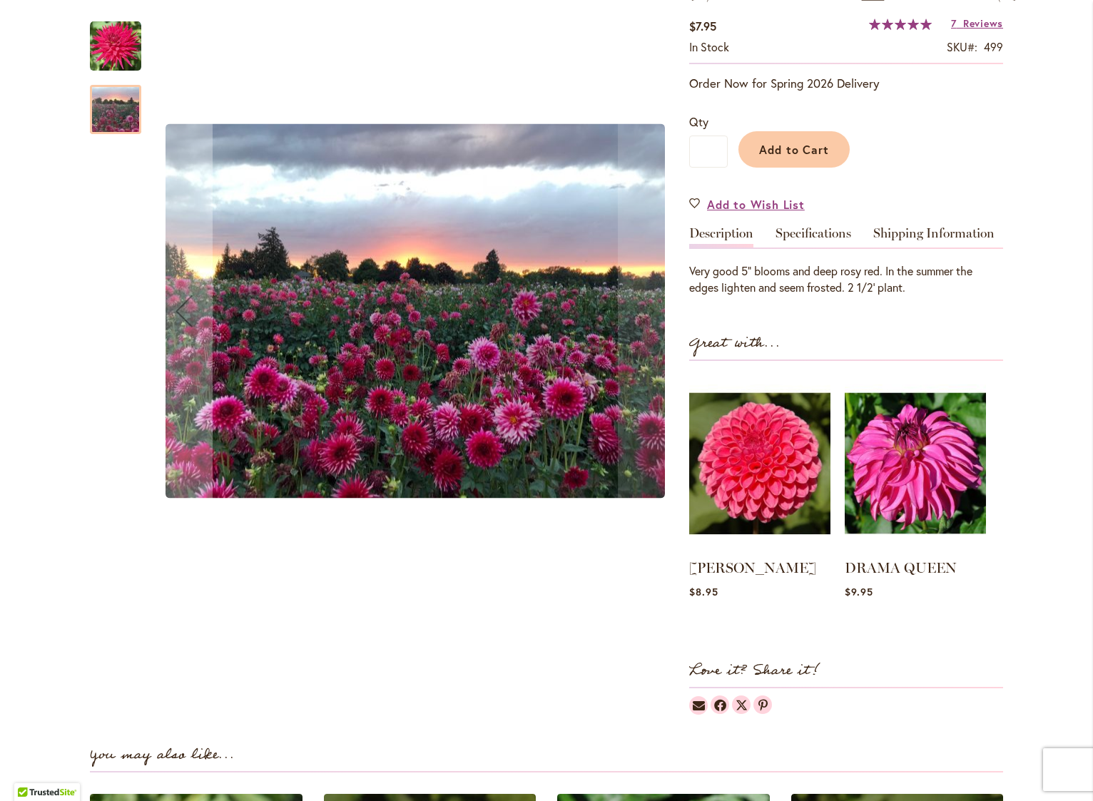
click at [118, 111] on img "MATILDA HUSTON" at bounding box center [115, 109] width 103 height 77
click at [103, 39] on img "MATILDA HUSTON" at bounding box center [115, 46] width 51 height 51
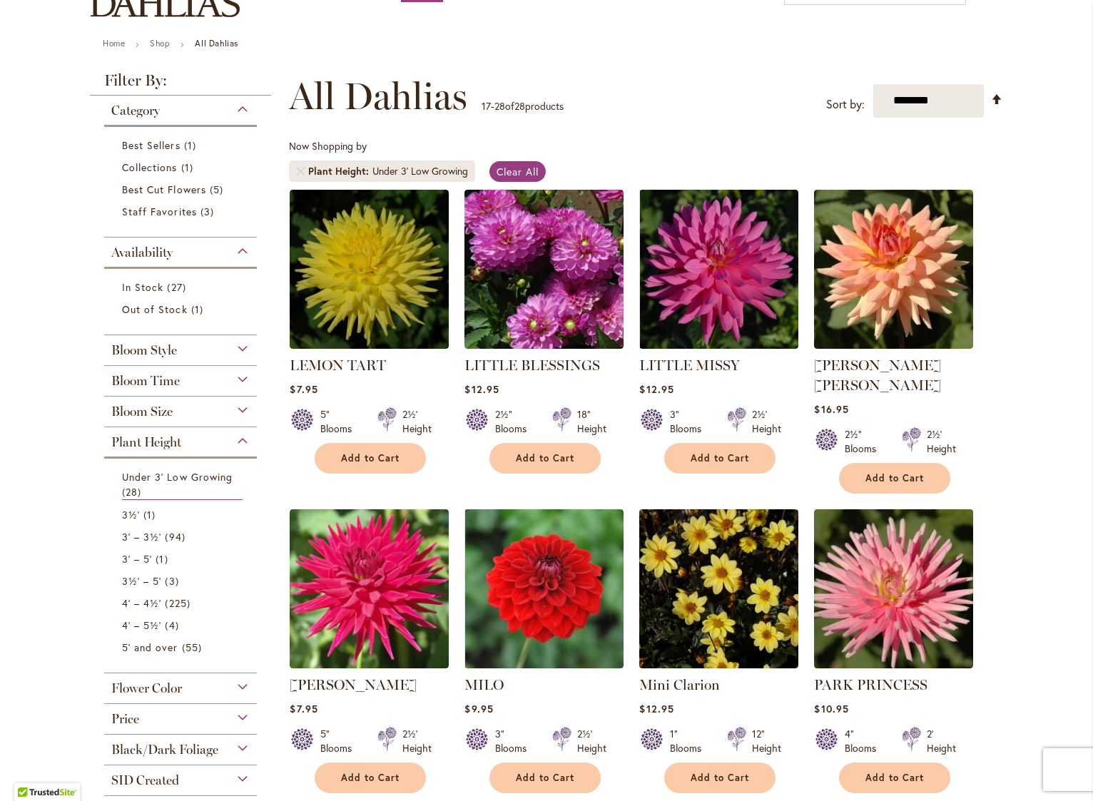
scroll to position [137, 0]
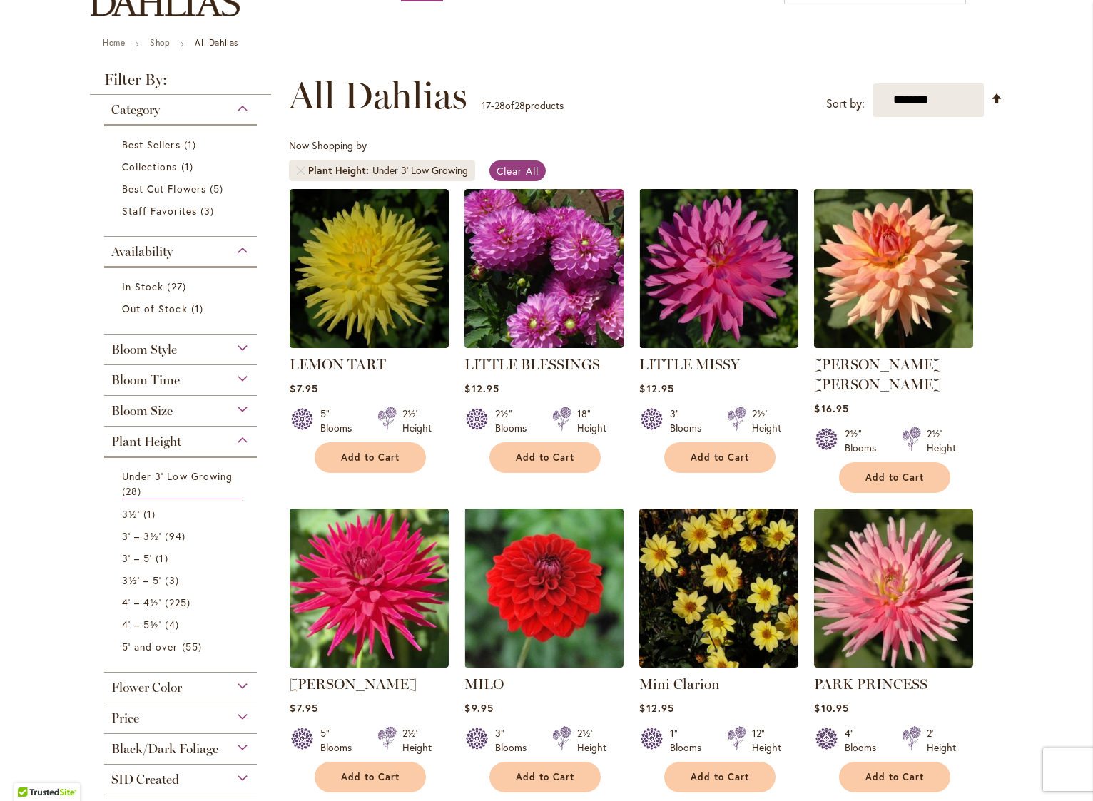
click at [365, 586] on img at bounding box center [369, 588] width 159 height 159
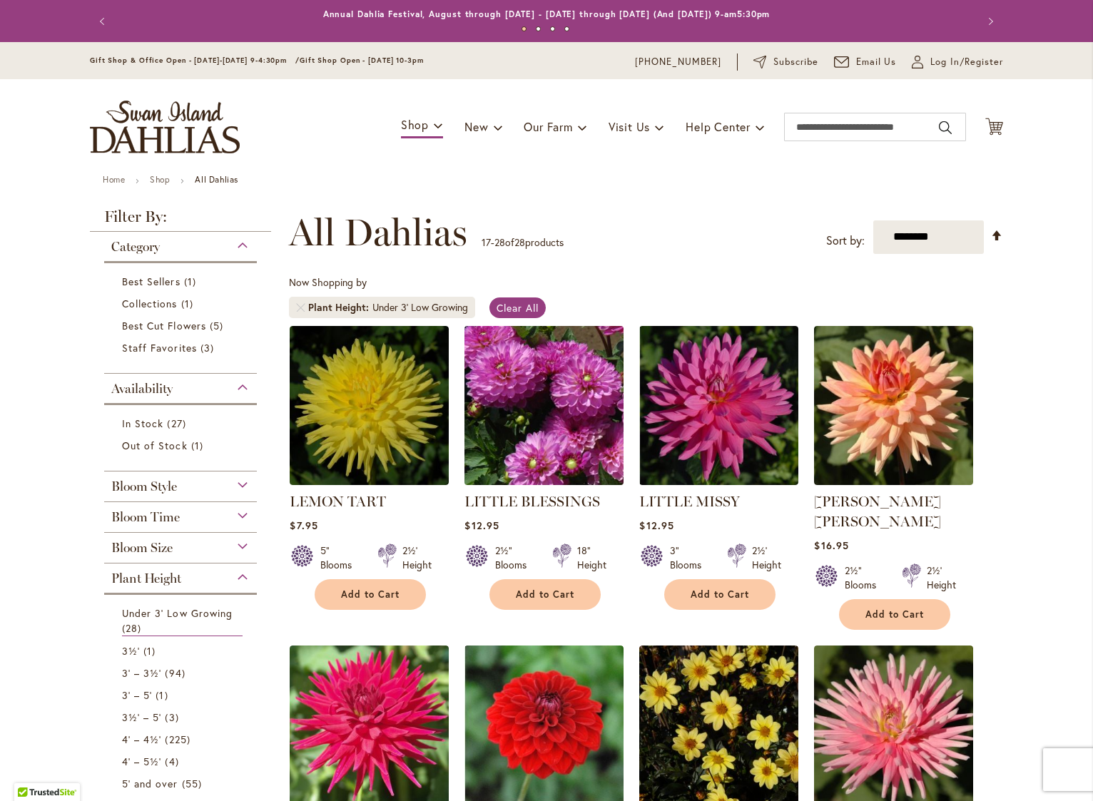
click at [510, 427] on img at bounding box center [544, 405] width 167 height 167
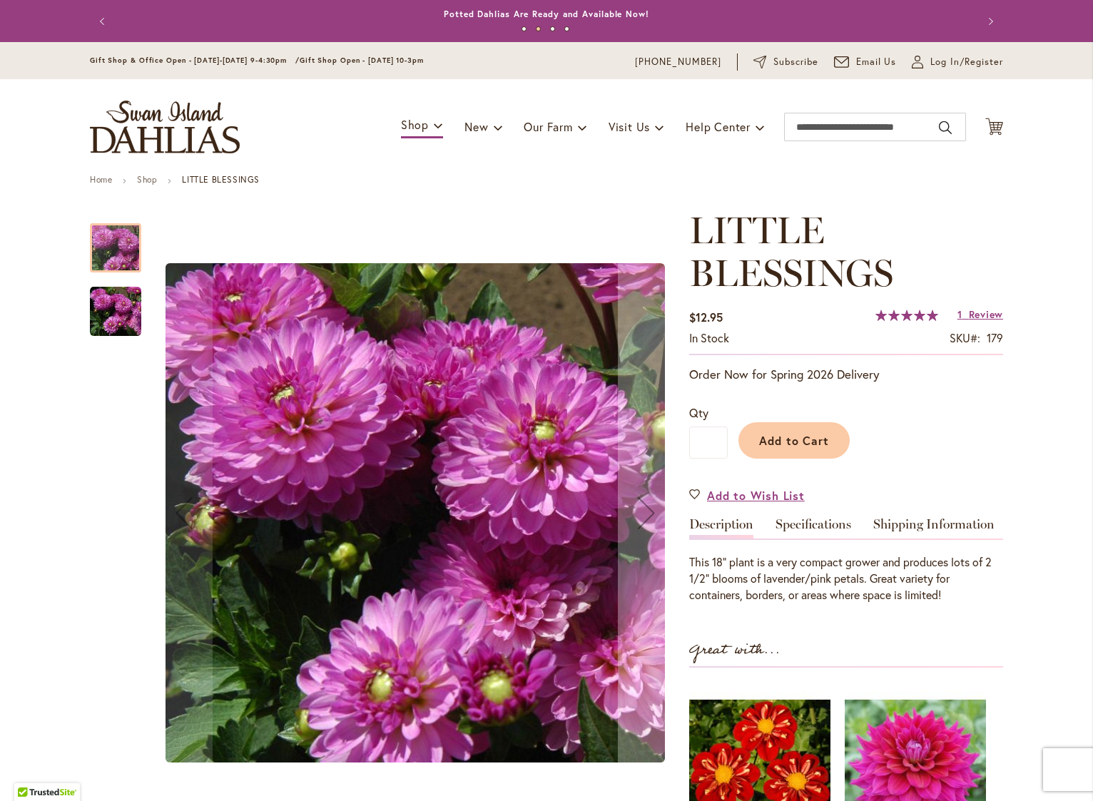
scroll to position [6, 0]
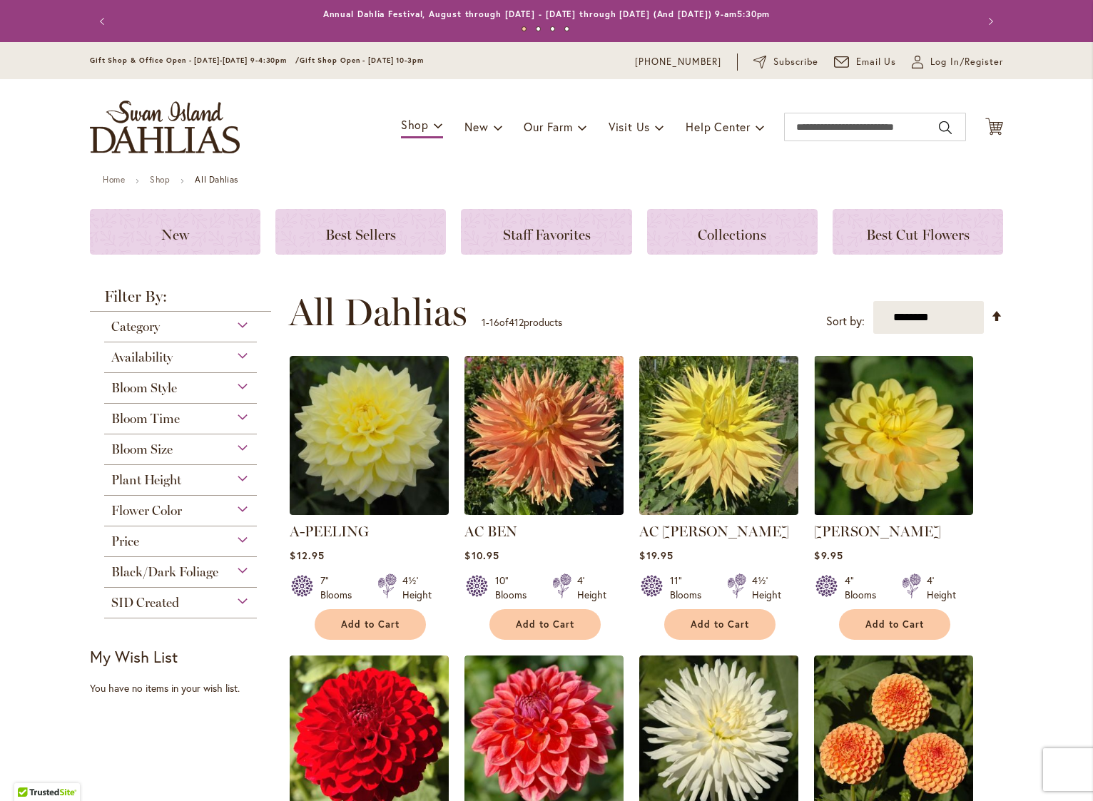
scroll to position [0, 1]
click at [139, 477] on span "Plant Height" at bounding box center [146, 480] width 70 height 16
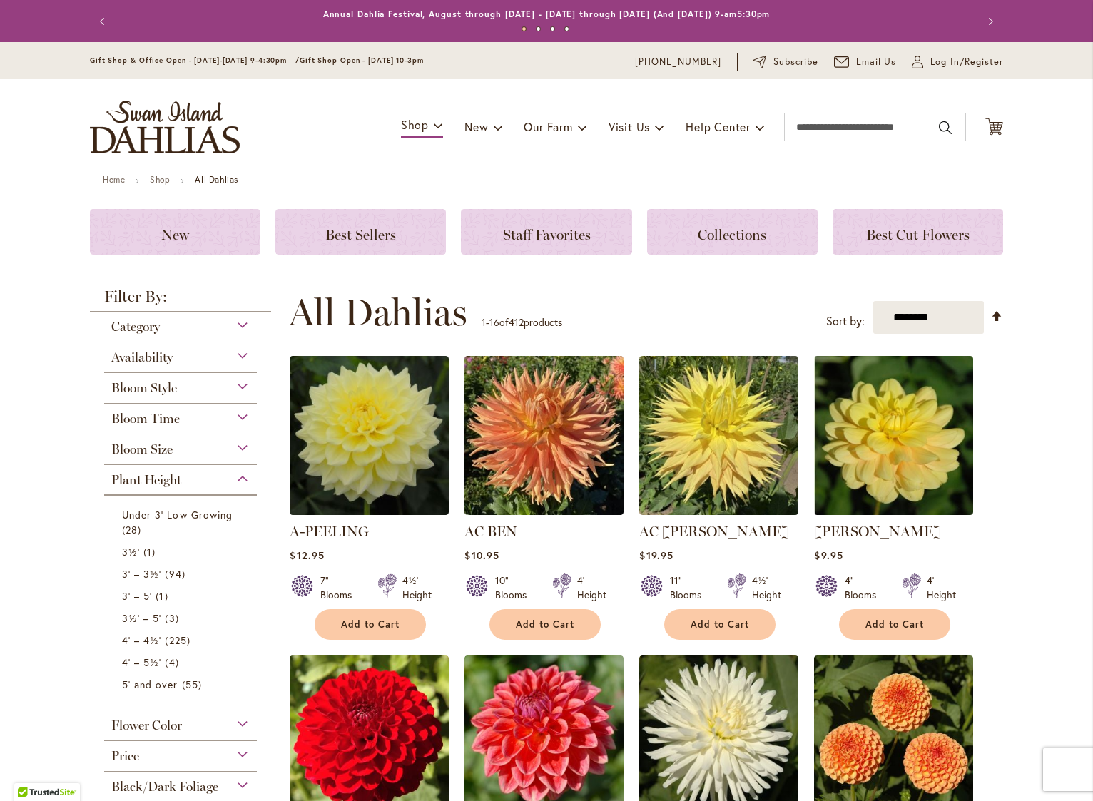
scroll to position [0, 0]
click at [131, 512] on span "Under 3' Low Growing" at bounding box center [177, 515] width 111 height 14
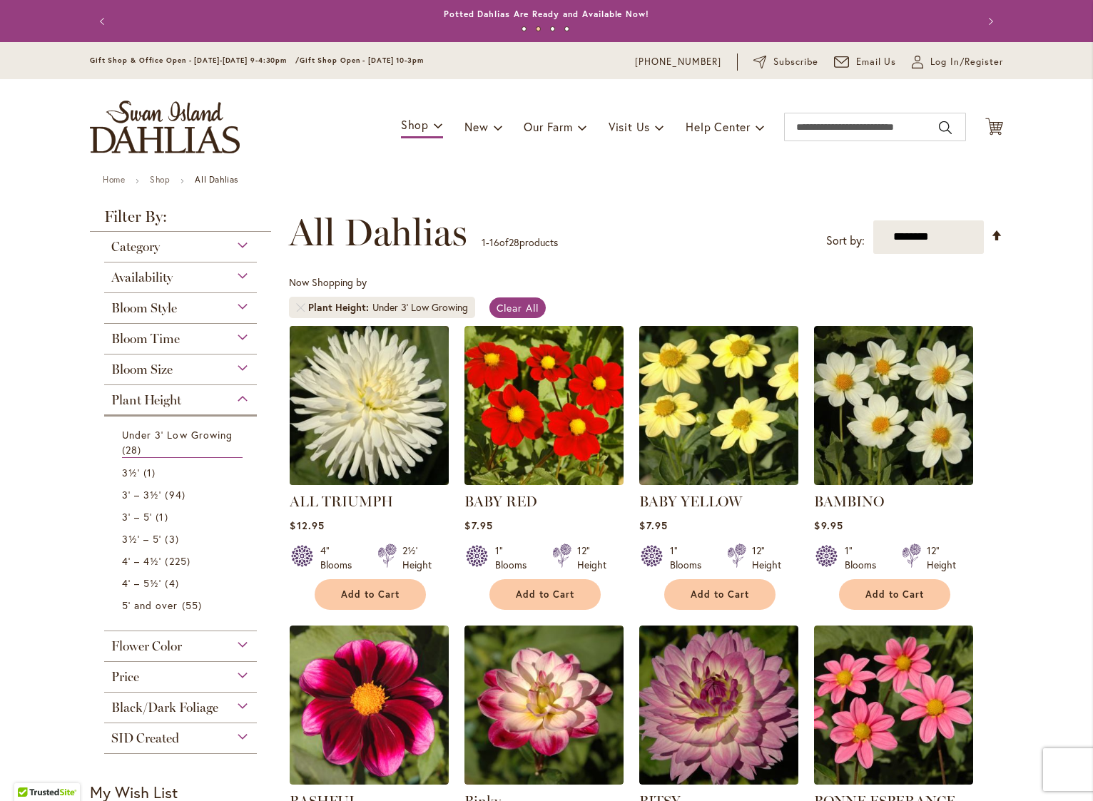
click at [368, 392] on img at bounding box center [369, 405] width 167 height 167
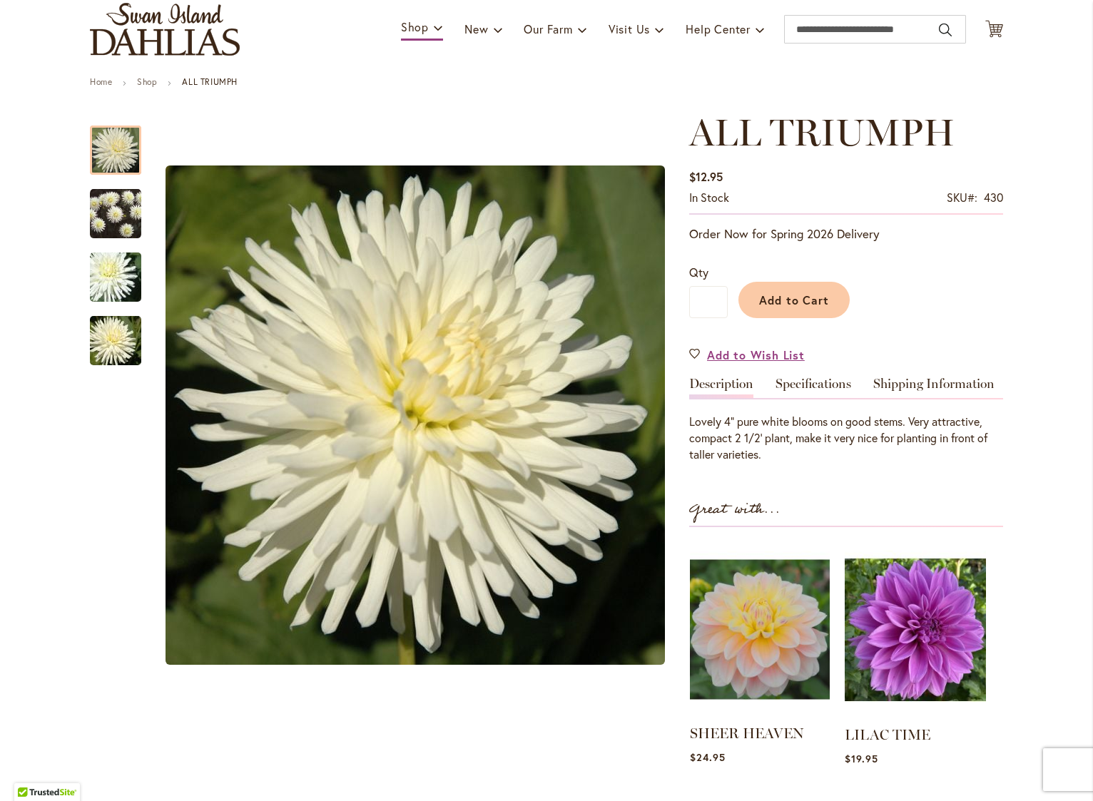
scroll to position [96, 0]
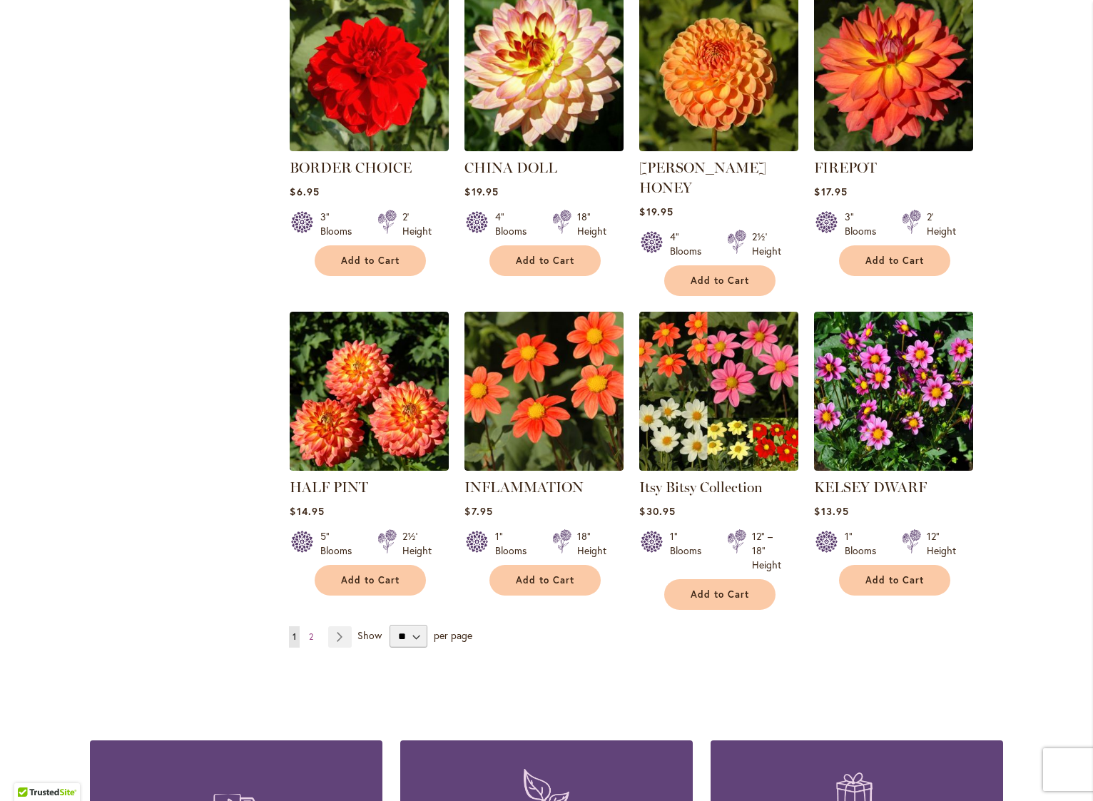
scroll to position [942, 0]
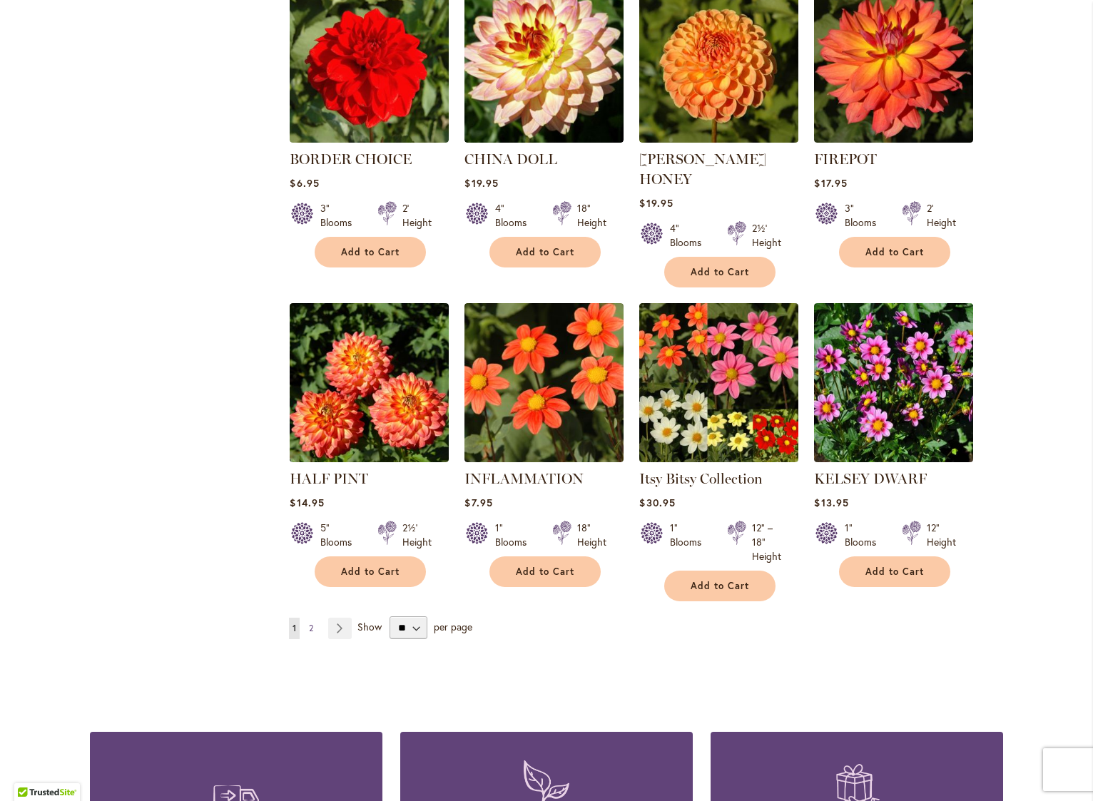
click at [309, 623] on span "2" at bounding box center [311, 628] width 4 height 11
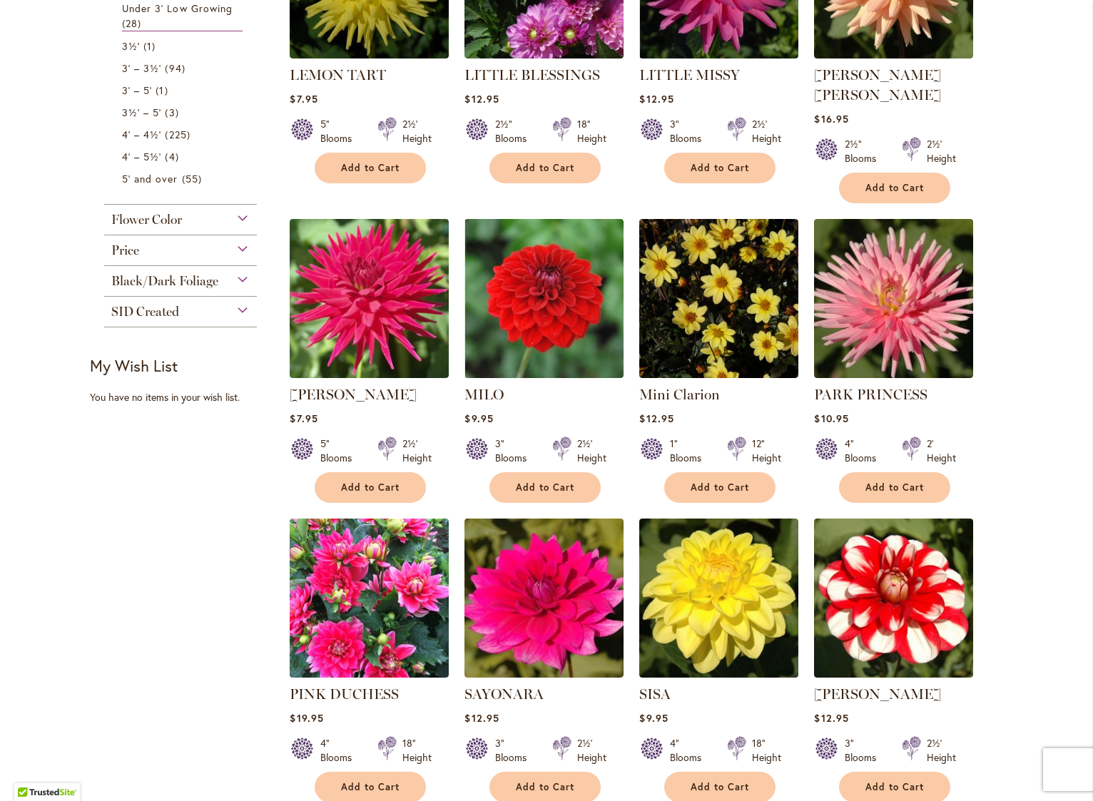
scroll to position [451, 0]
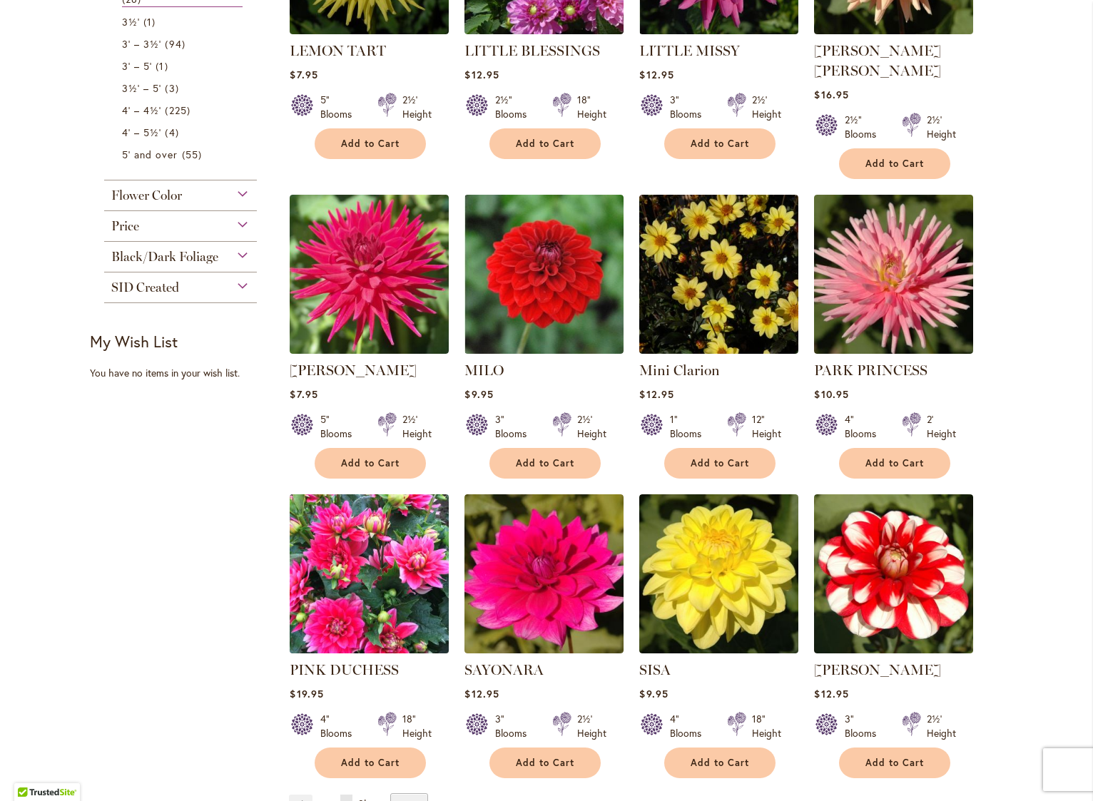
click at [338, 574] on img at bounding box center [369, 573] width 167 height 167
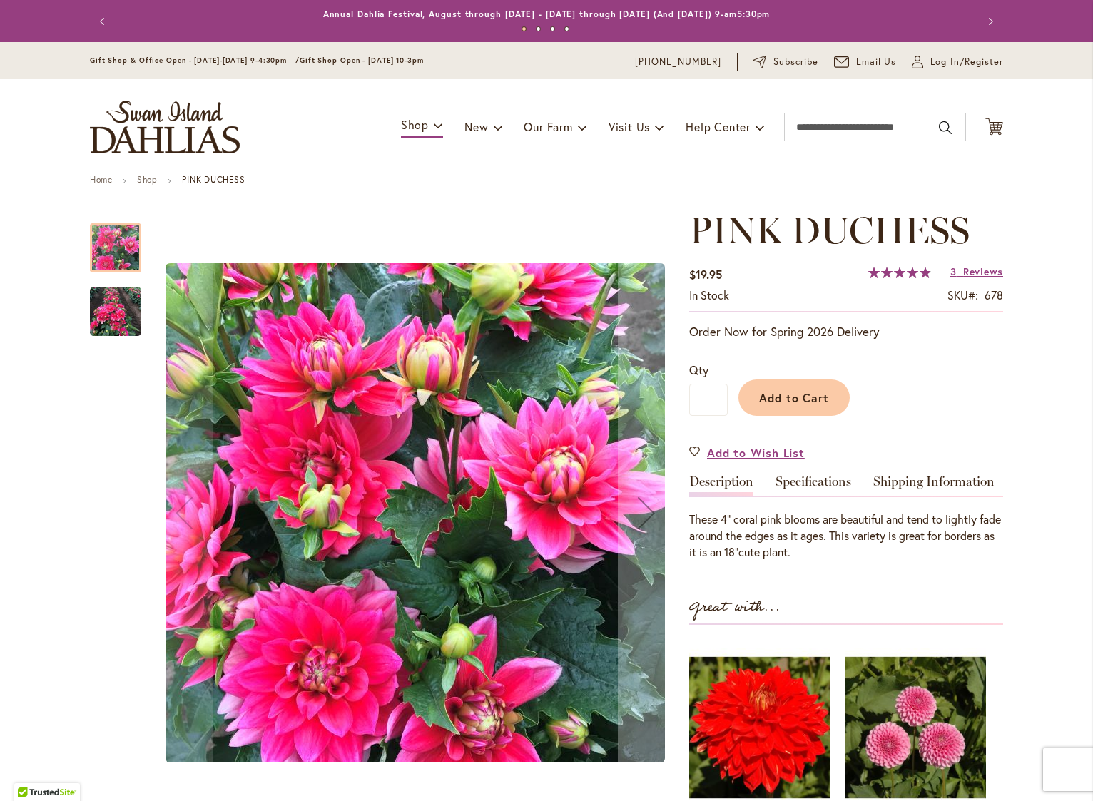
click at [112, 309] on img "PINK DUCHESS" at bounding box center [115, 311] width 51 height 51
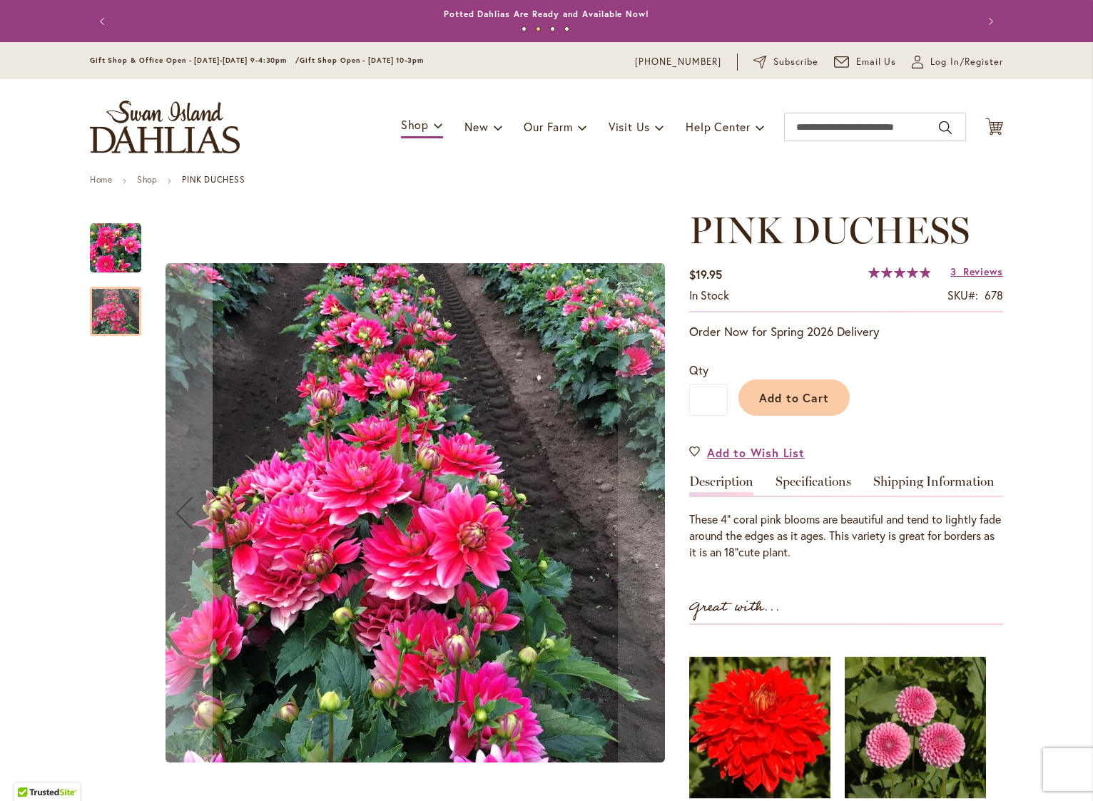
click at [108, 253] on img "PINK DUCHESS" at bounding box center [115, 248] width 51 height 51
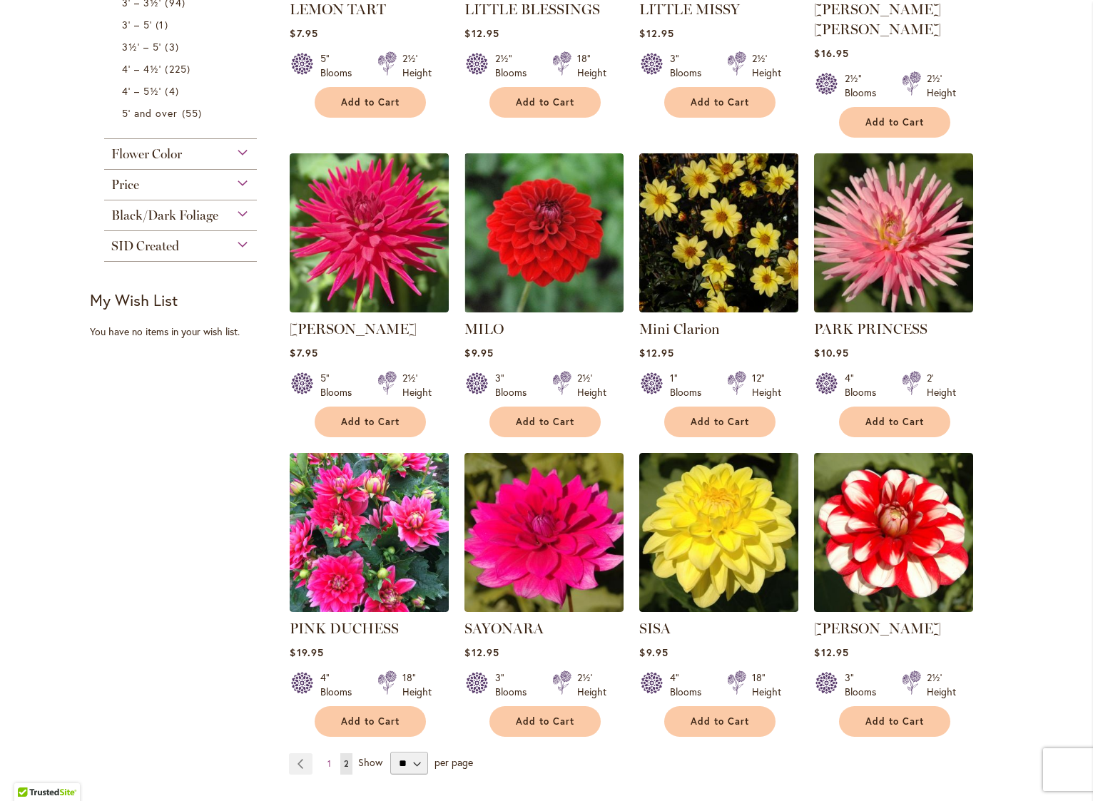
scroll to position [497, 0]
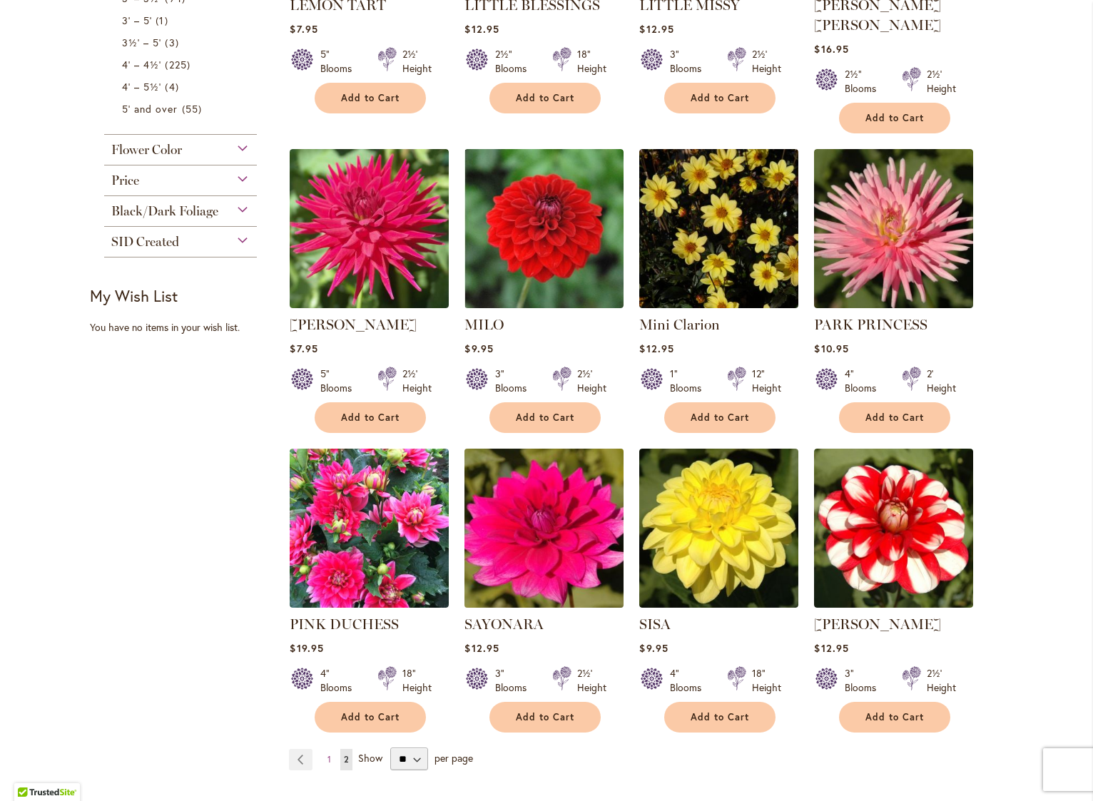
click at [542, 553] on img at bounding box center [544, 528] width 167 height 167
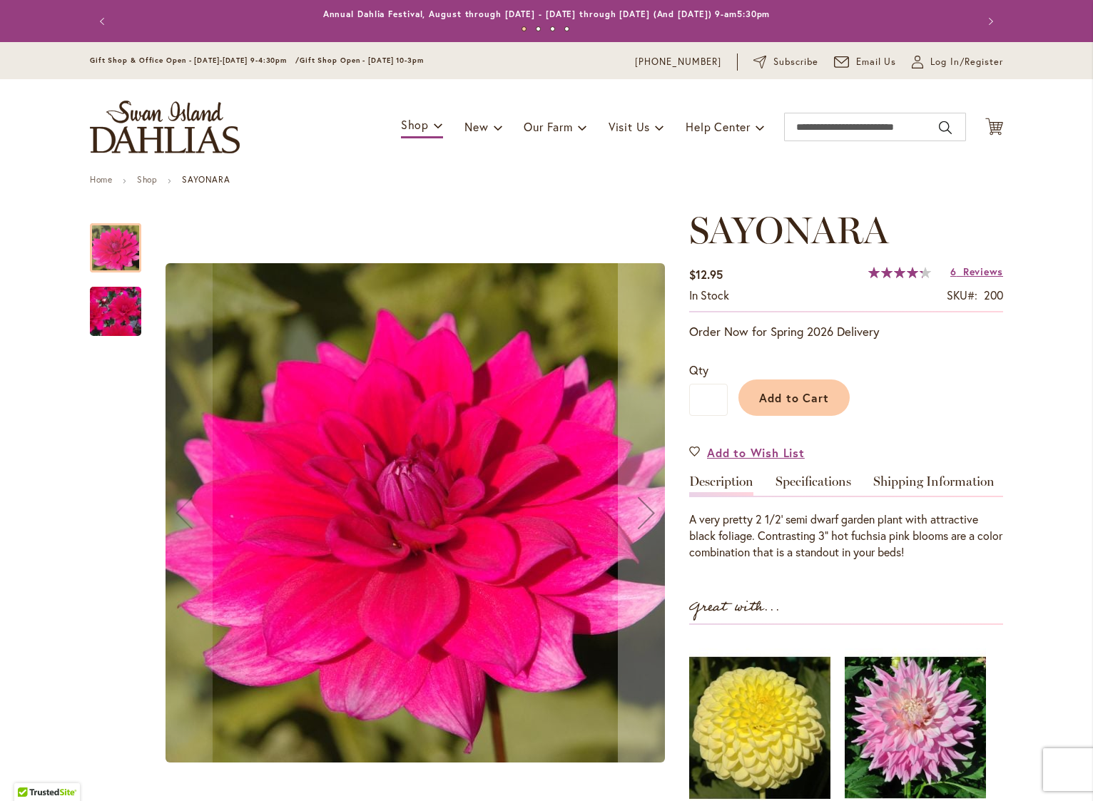
click at [108, 282] on div "SAYONARA" at bounding box center [115, 305] width 51 height 64
